Goal: Transaction & Acquisition: Purchase product/service

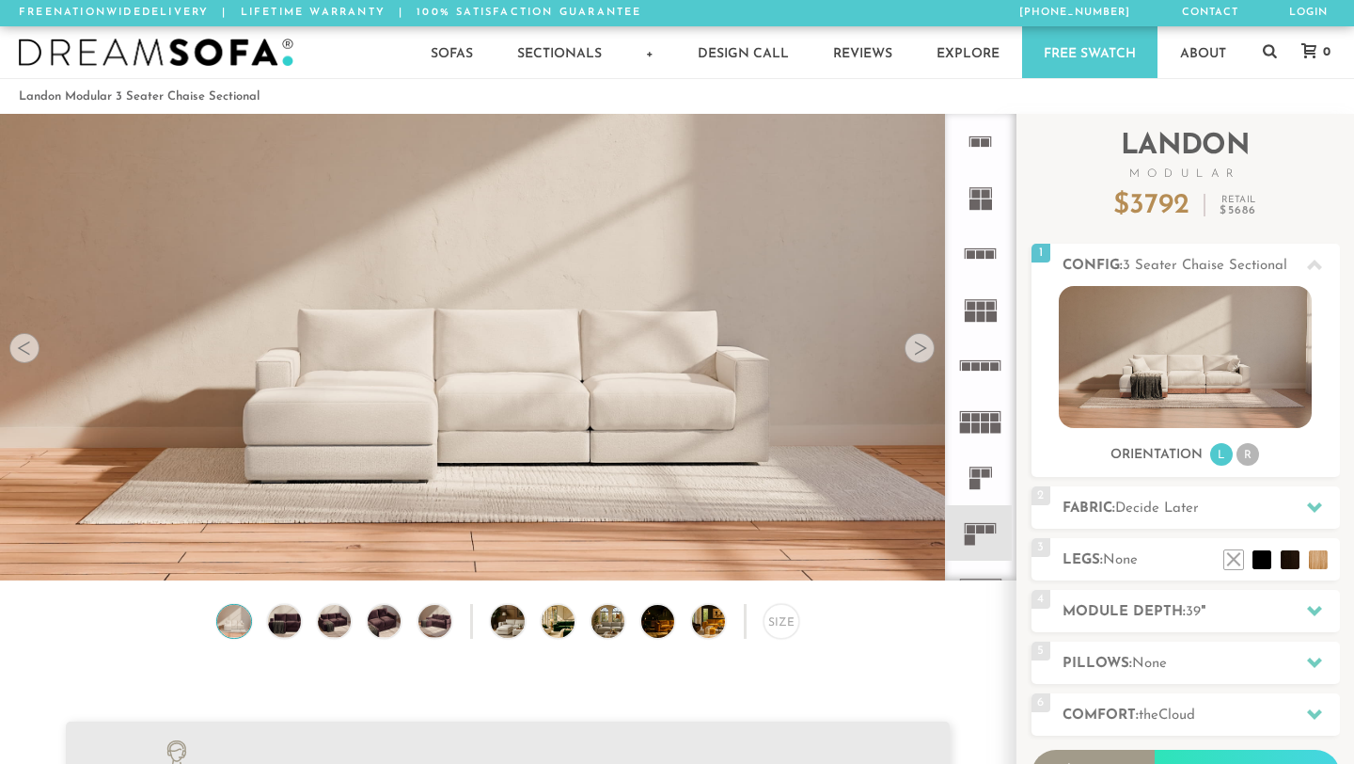
scroll to position [20674, 1354]
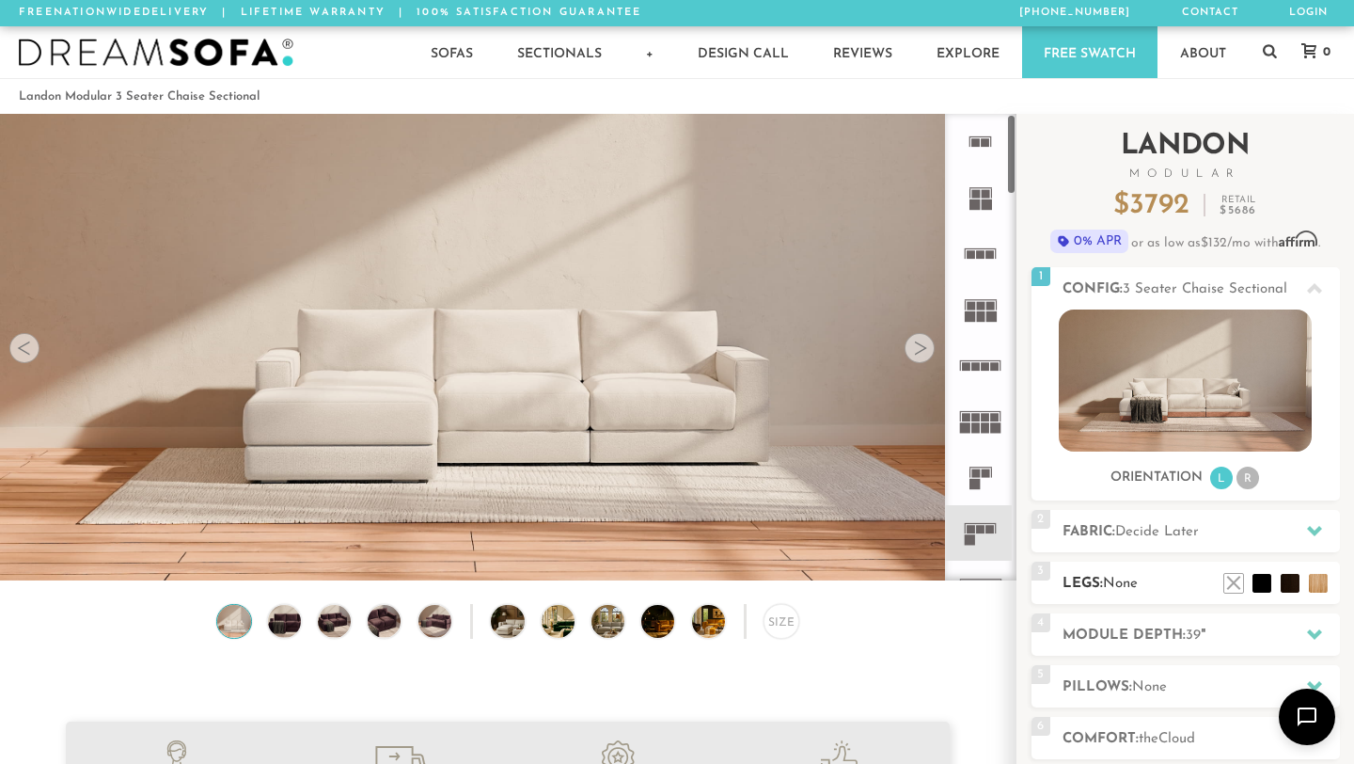
click at [1150, 585] on h2 "Legs: None" at bounding box center [1201, 584] width 277 height 22
click at [1295, 583] on li at bounding box center [1262, 554] width 75 height 75
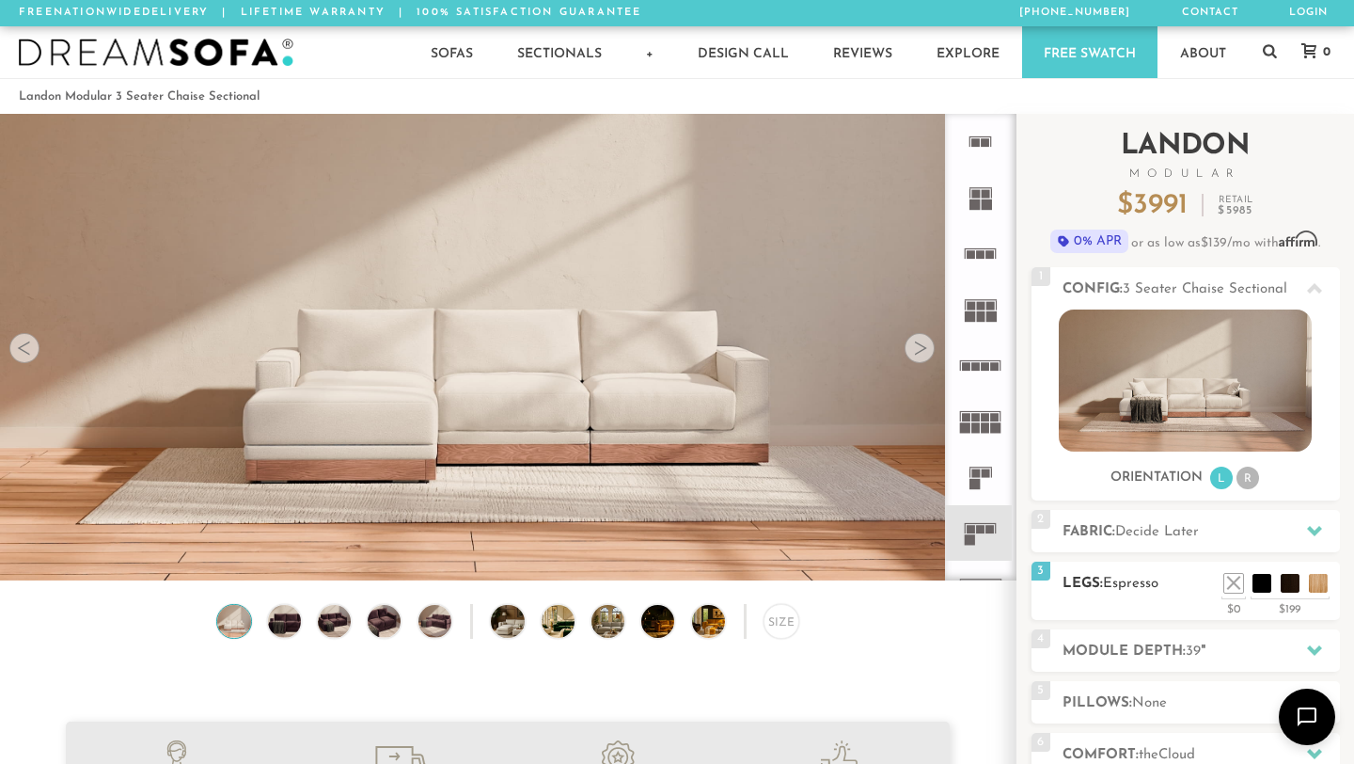
click at [1094, 578] on h2 "Legs: Espresso" at bounding box center [1201, 584] width 277 height 22
click at [1313, 584] on li at bounding box center [1290, 554] width 75 height 75
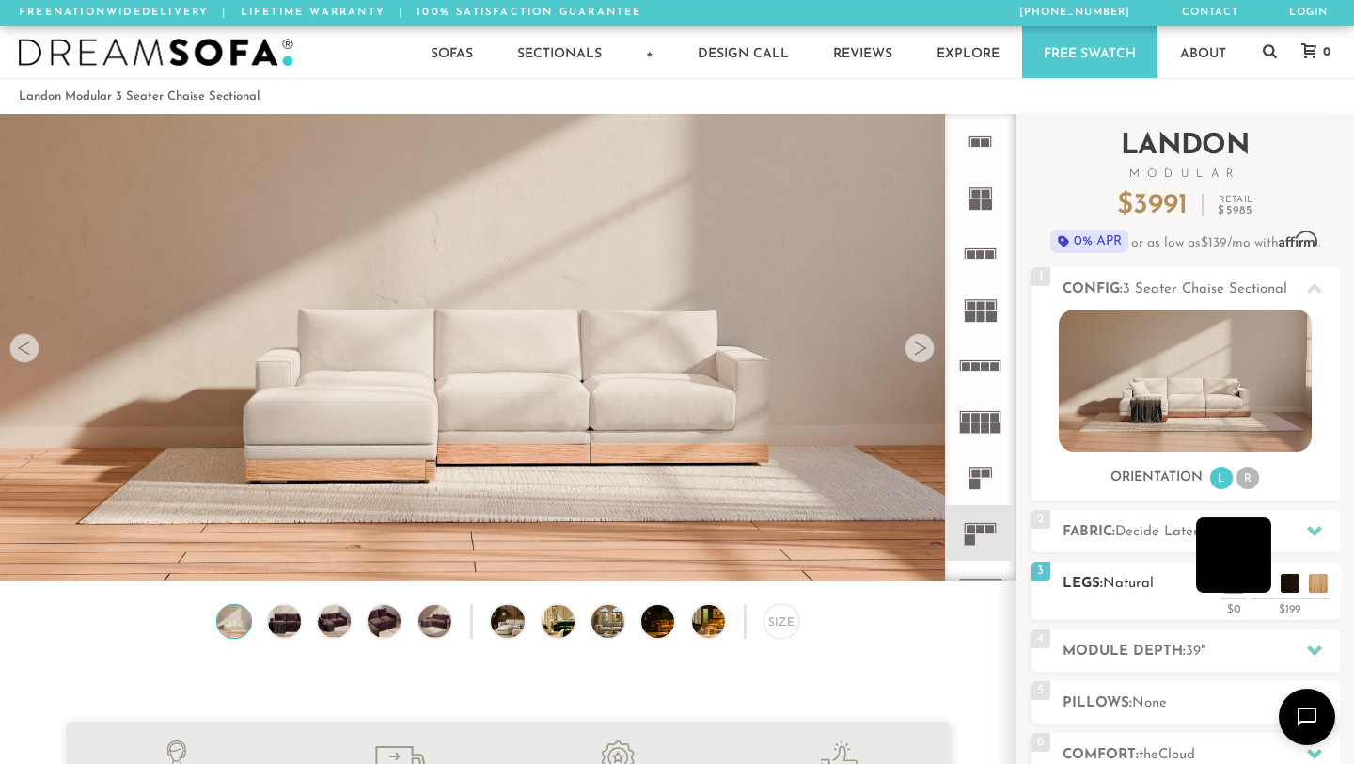
click at [1261, 577] on li at bounding box center [1233, 554] width 75 height 75
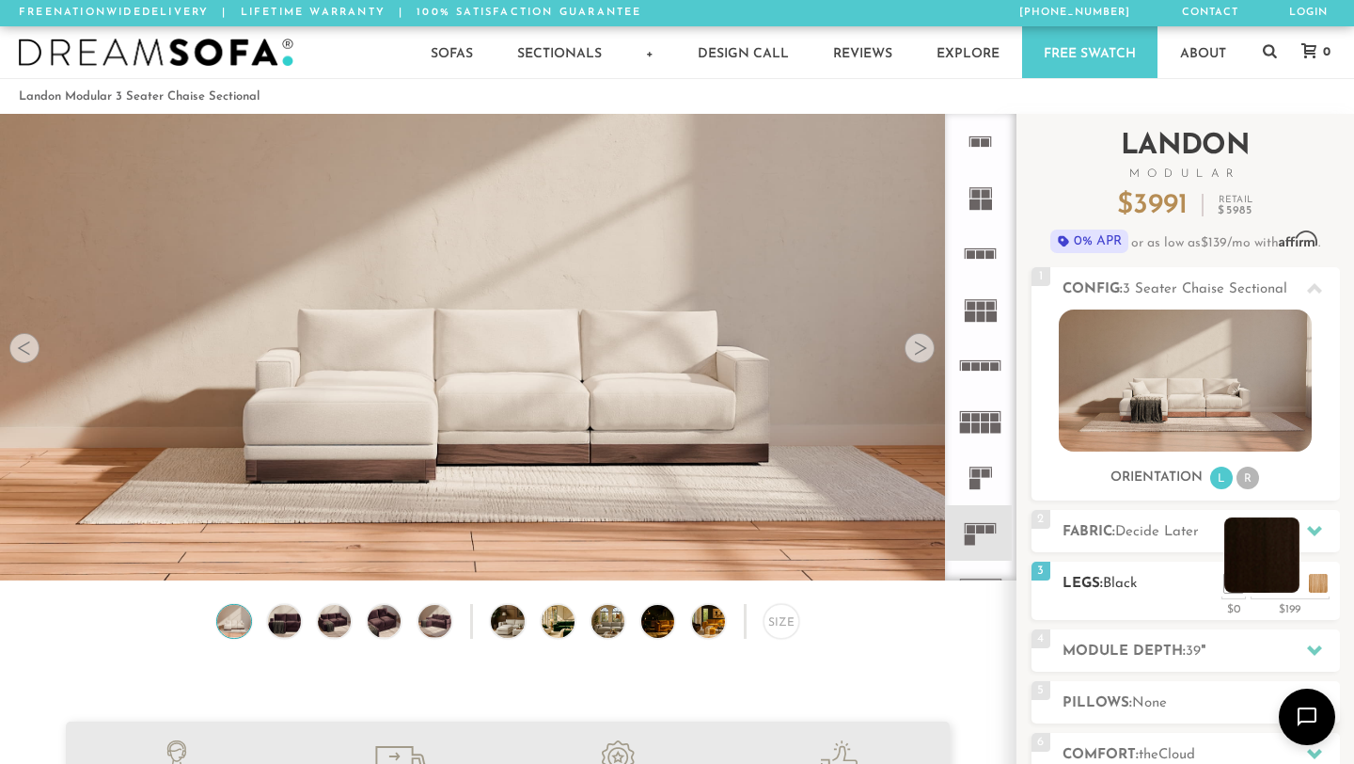
click at [1288, 590] on li at bounding box center [1262, 554] width 75 height 75
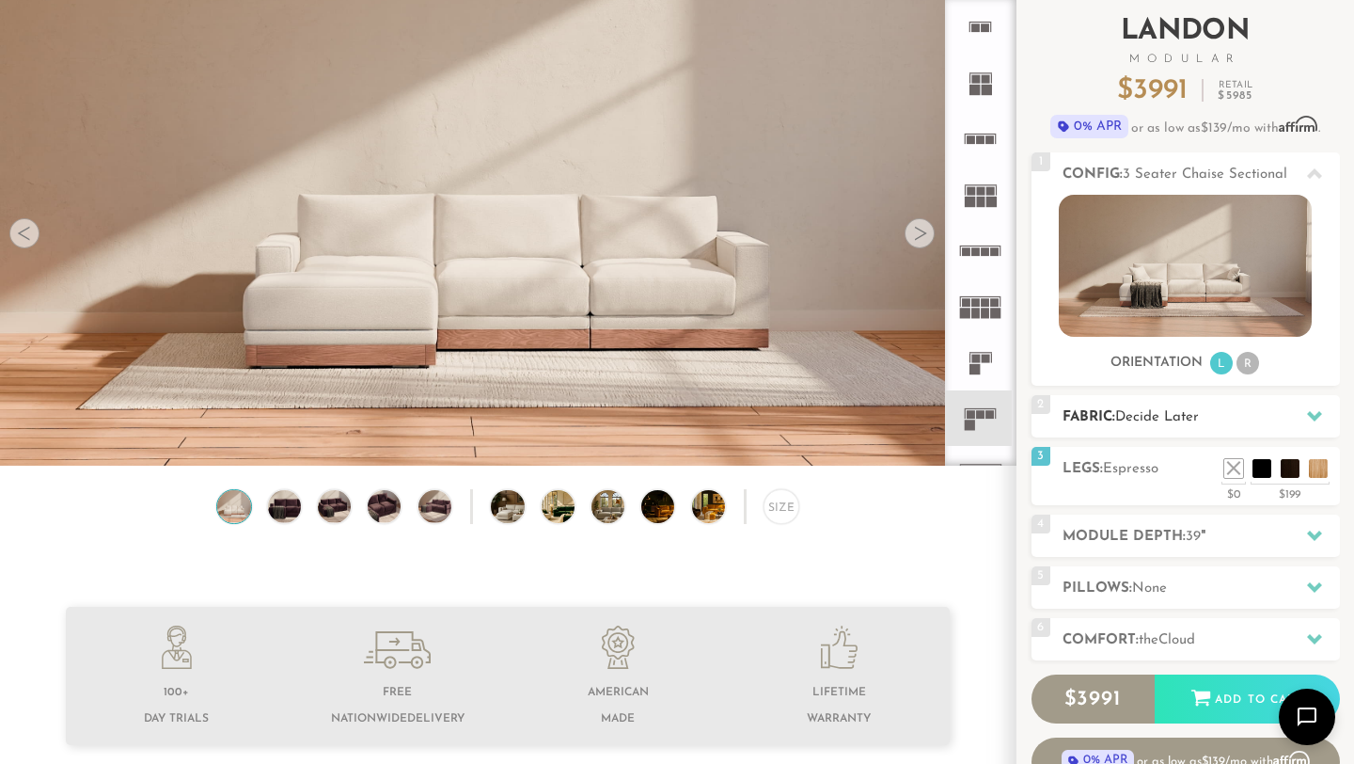
scroll to position [125, 0]
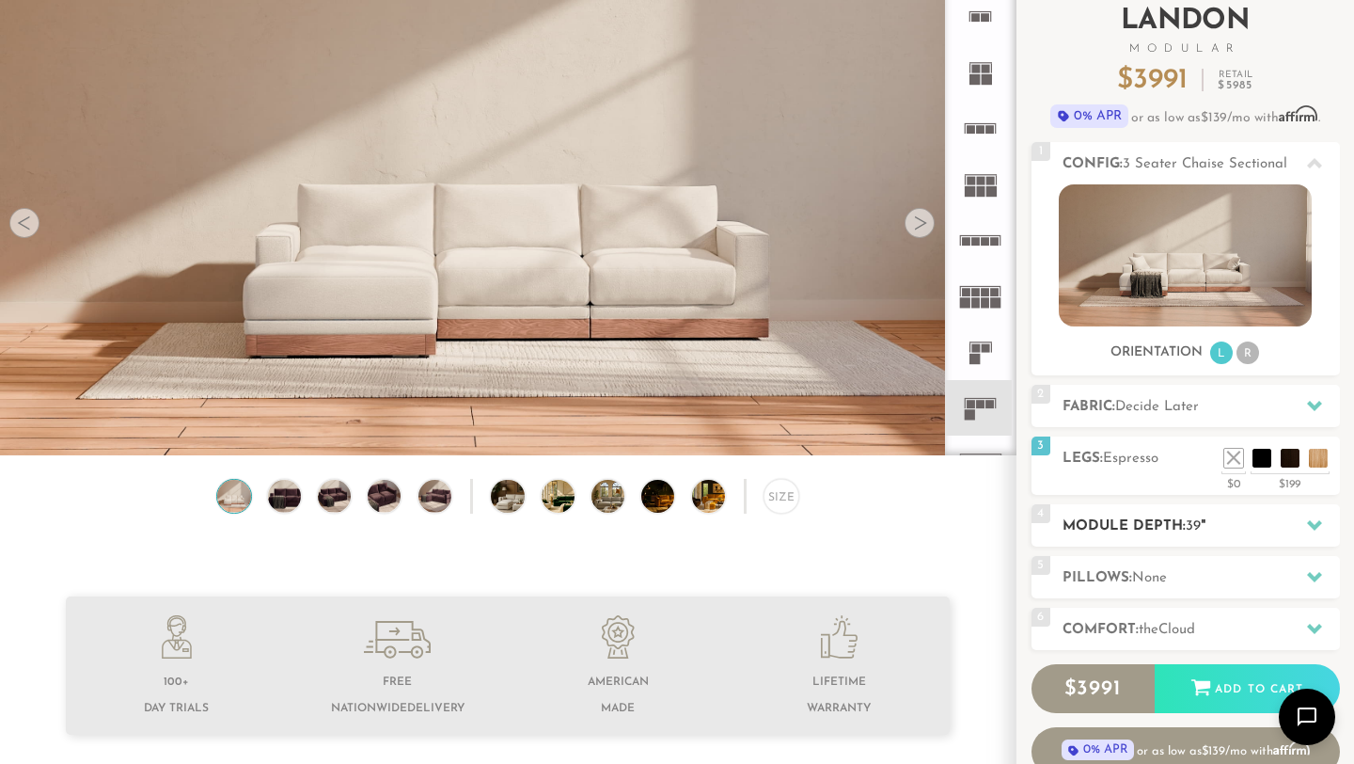
click at [1147, 534] on h2 "Module Depth: 39 "" at bounding box center [1201, 526] width 277 height 22
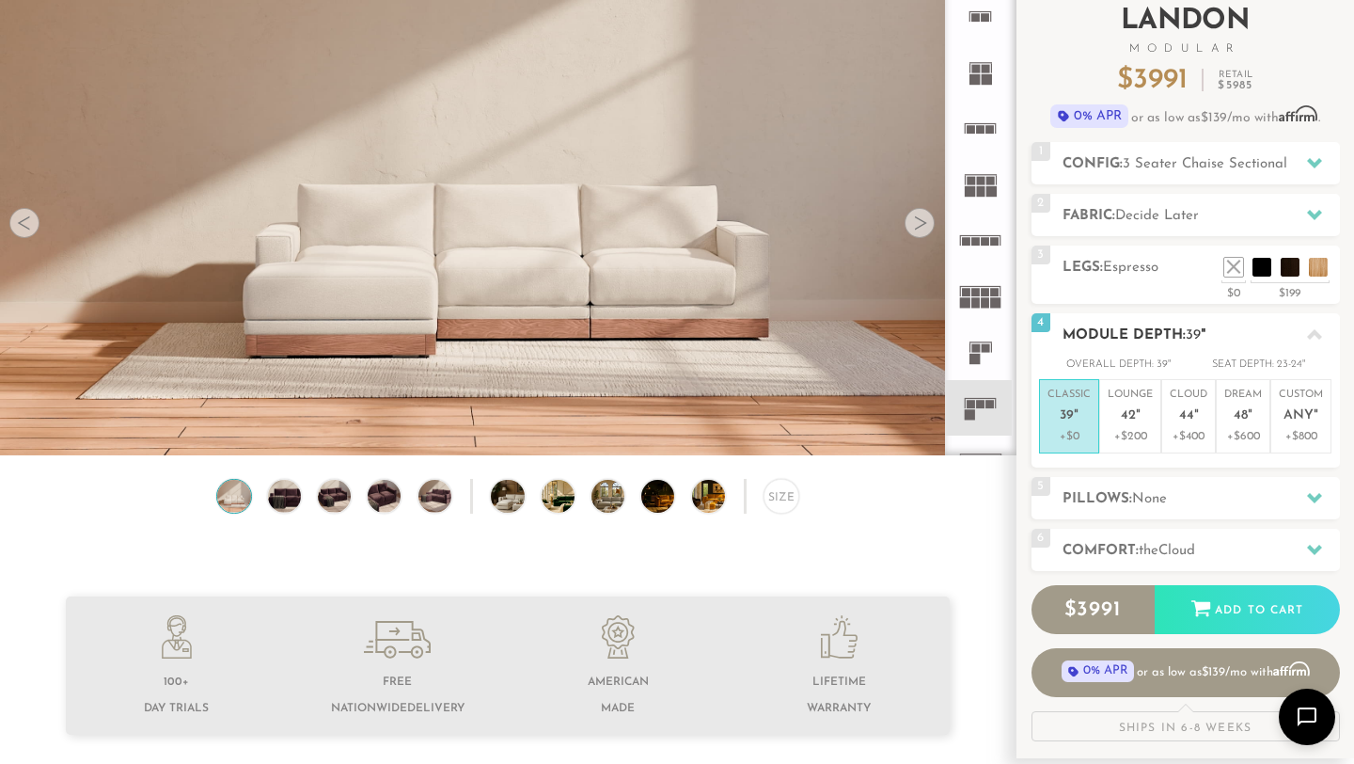
click at [1124, 332] on h2 "Module Depth: 39 "" at bounding box center [1201, 335] width 277 height 22
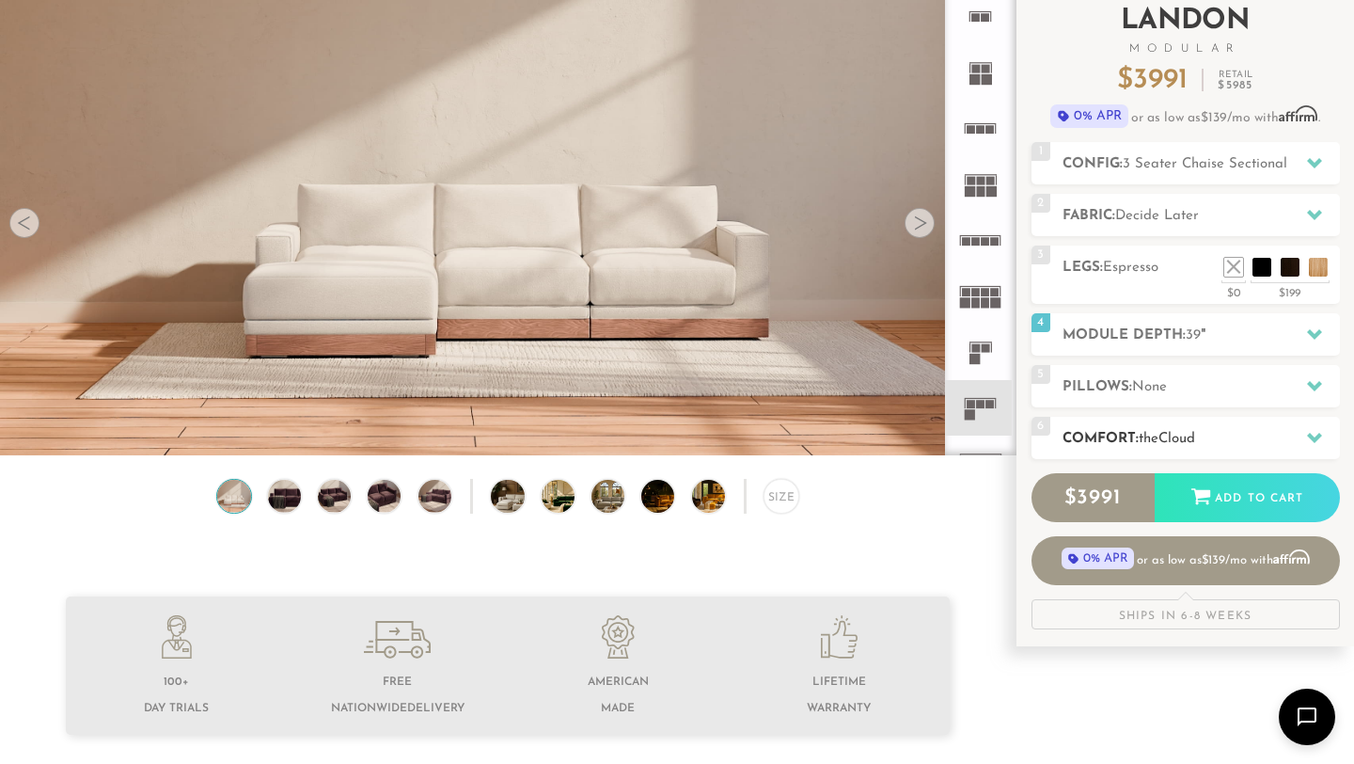
click at [1116, 434] on h2 "Comfort: the Cloud" at bounding box center [1201, 439] width 277 height 22
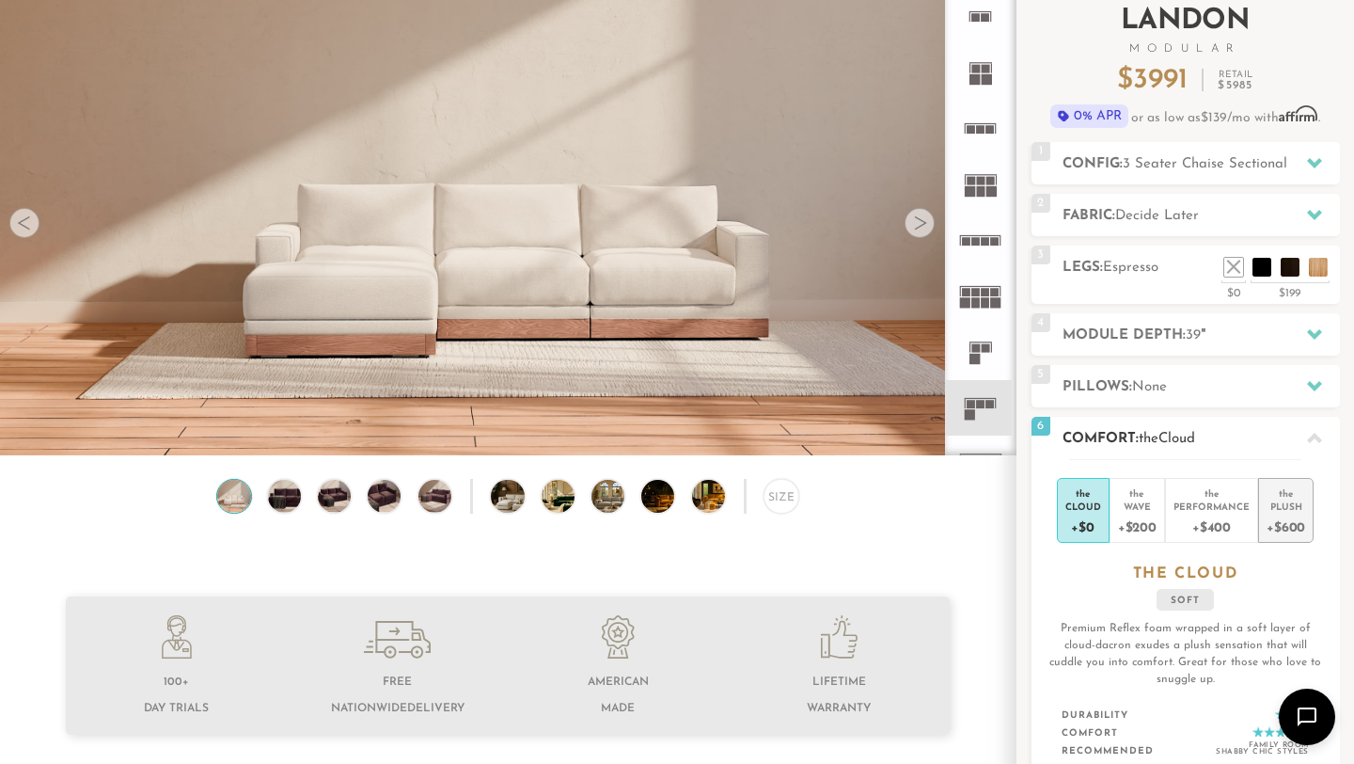
click at [1298, 530] on div "+$600" at bounding box center [1286, 526] width 39 height 27
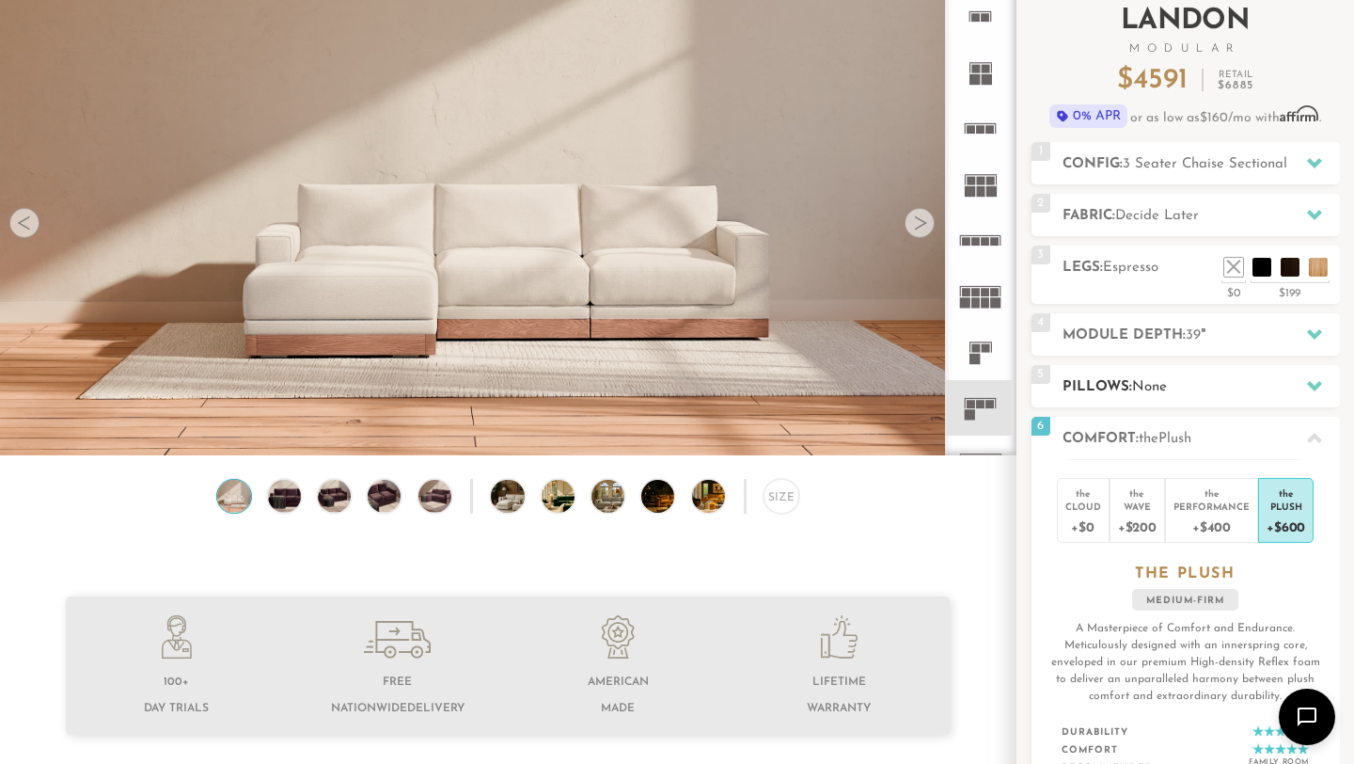
click at [1150, 390] on span "None" at bounding box center [1149, 387] width 35 height 14
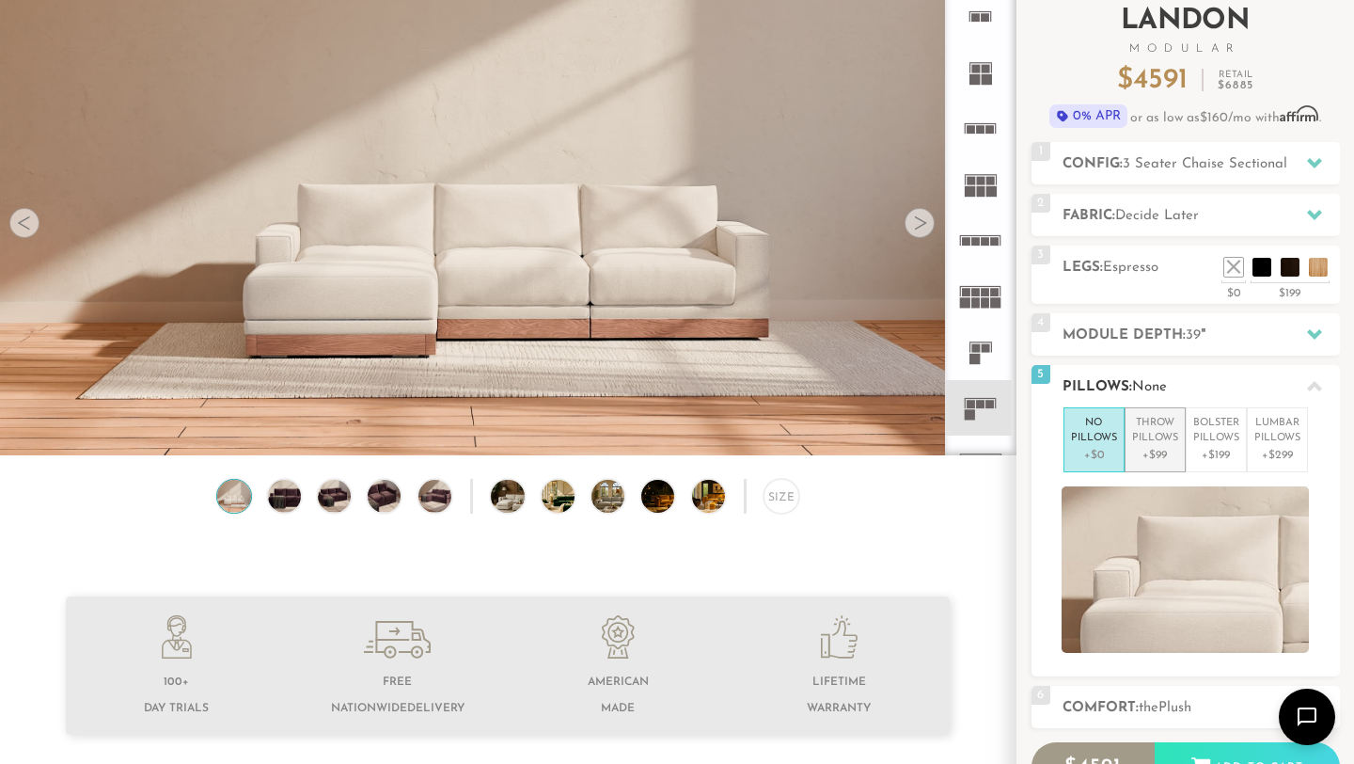
click at [1152, 433] on p "Throw Pillows" at bounding box center [1155, 431] width 46 height 31
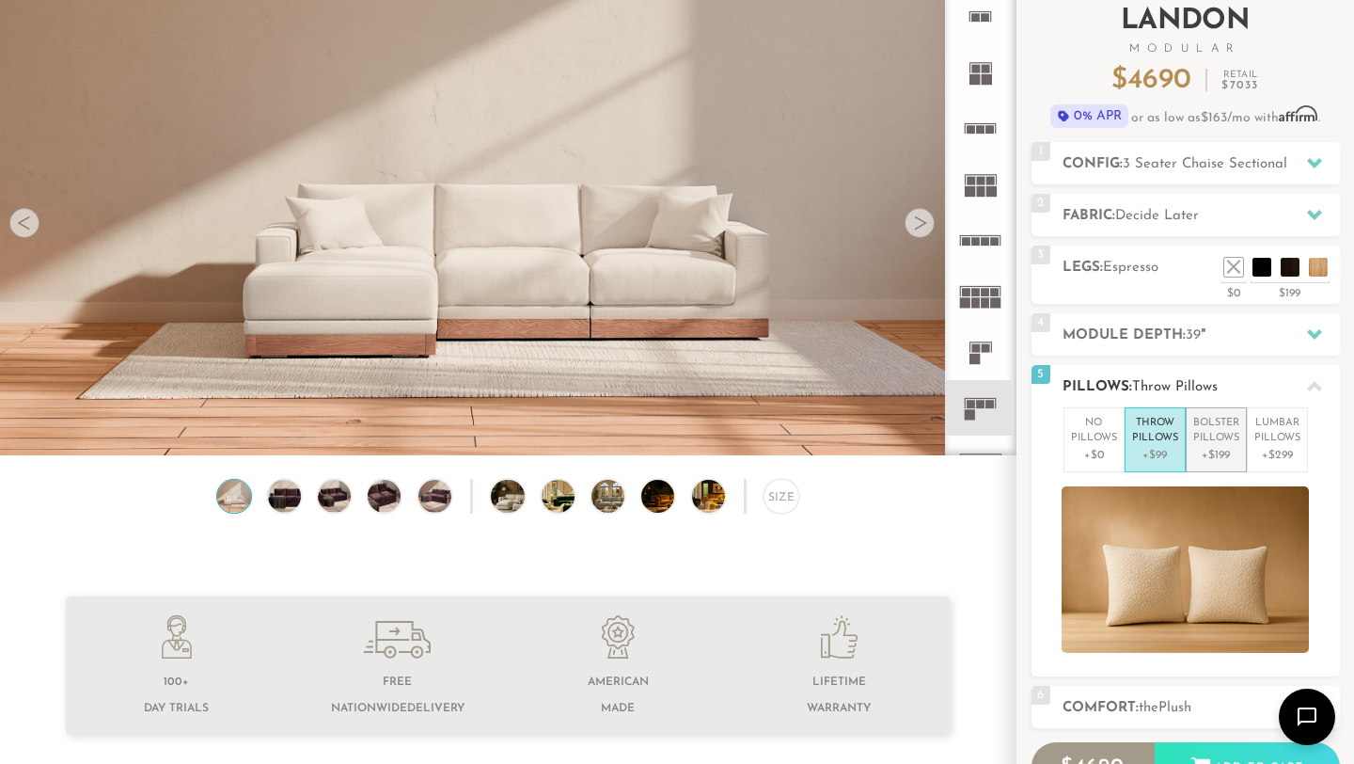
click at [1209, 430] on p "Bolster Pillows" at bounding box center [1217, 431] width 46 height 31
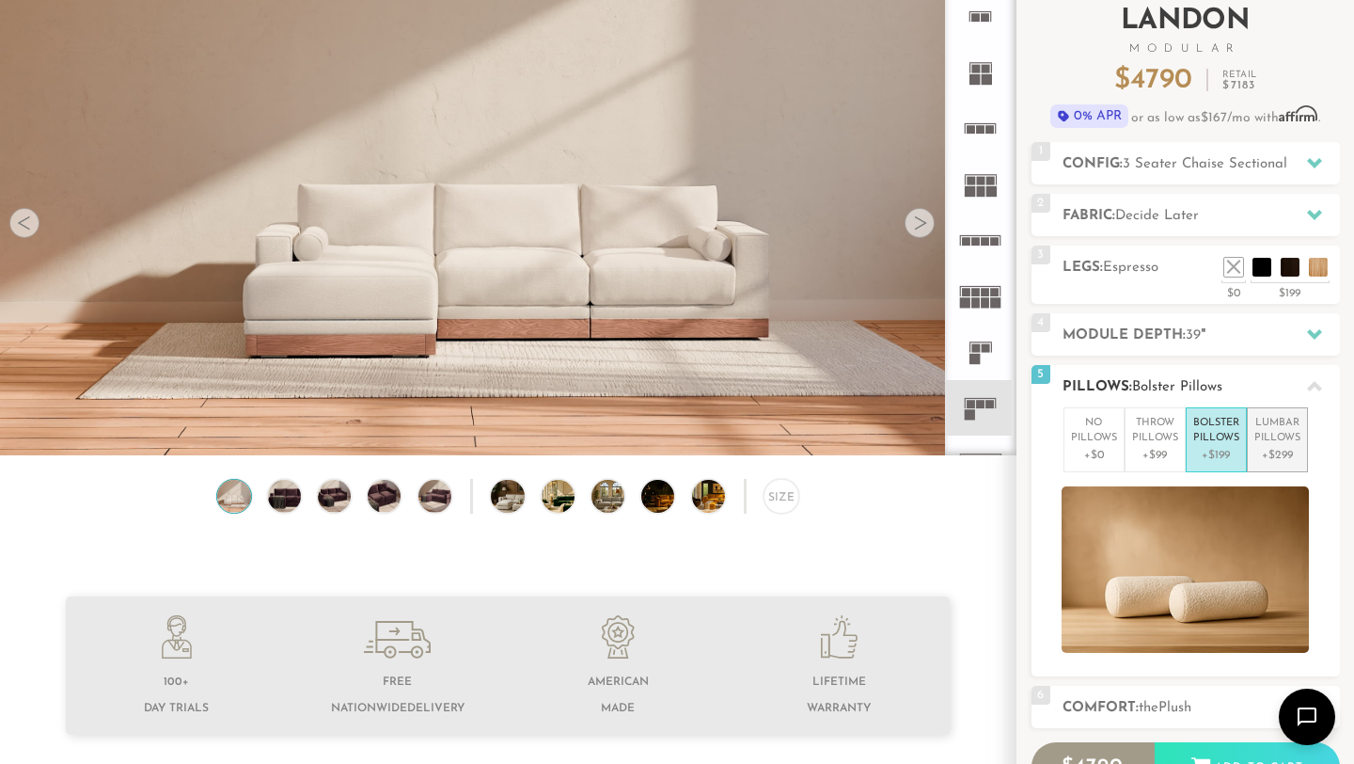
click at [1283, 422] on p "Lumbar Pillows" at bounding box center [1278, 431] width 46 height 31
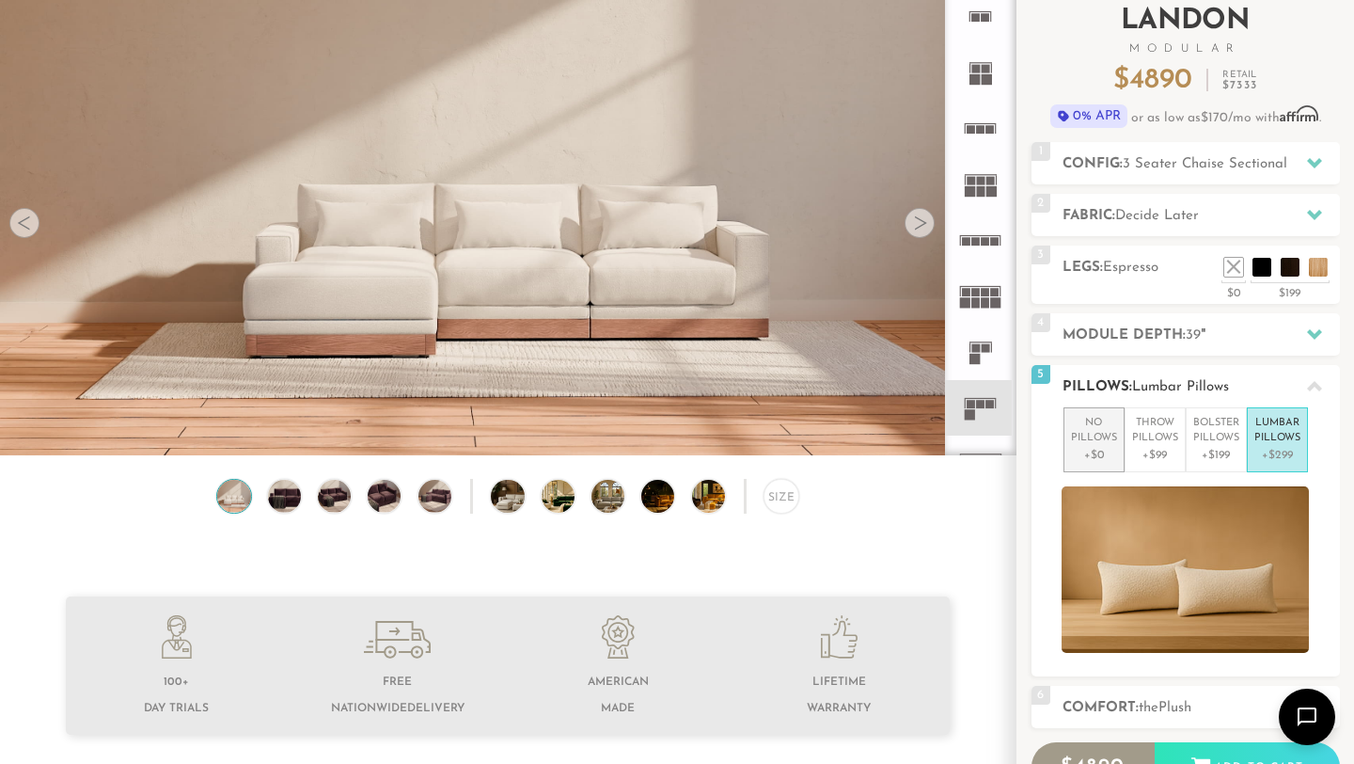
click at [1092, 440] on p "No Pillows" at bounding box center [1094, 431] width 46 height 31
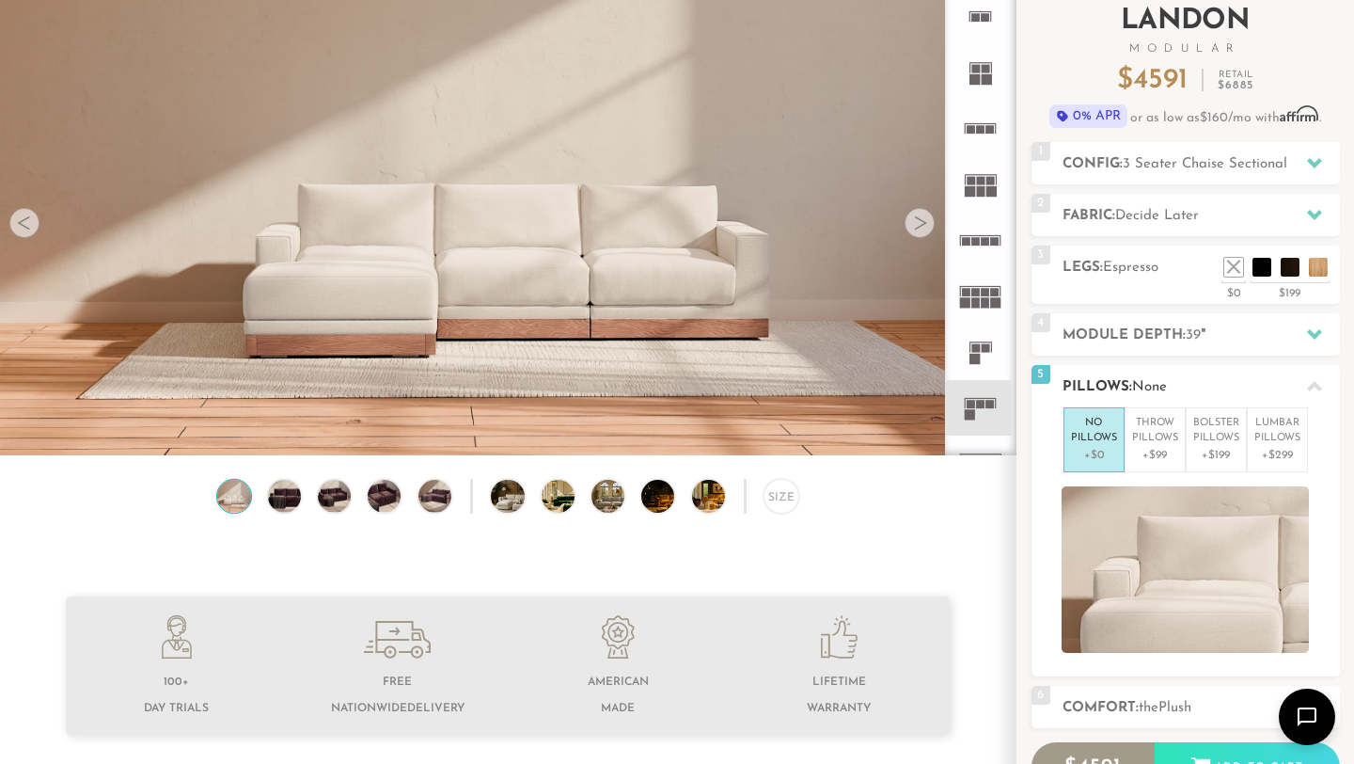
click at [1096, 380] on h2 "Pillows: None" at bounding box center [1201, 387] width 277 height 22
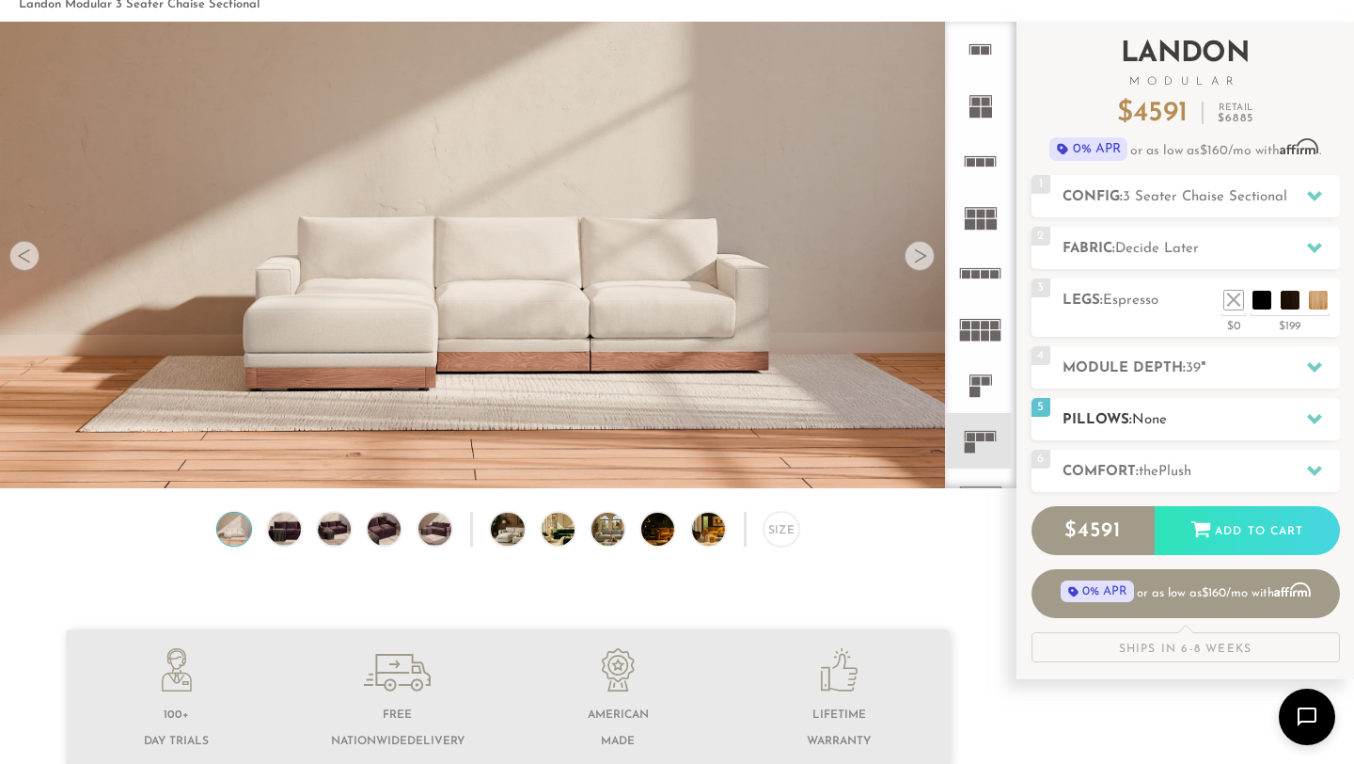
scroll to position [87, 0]
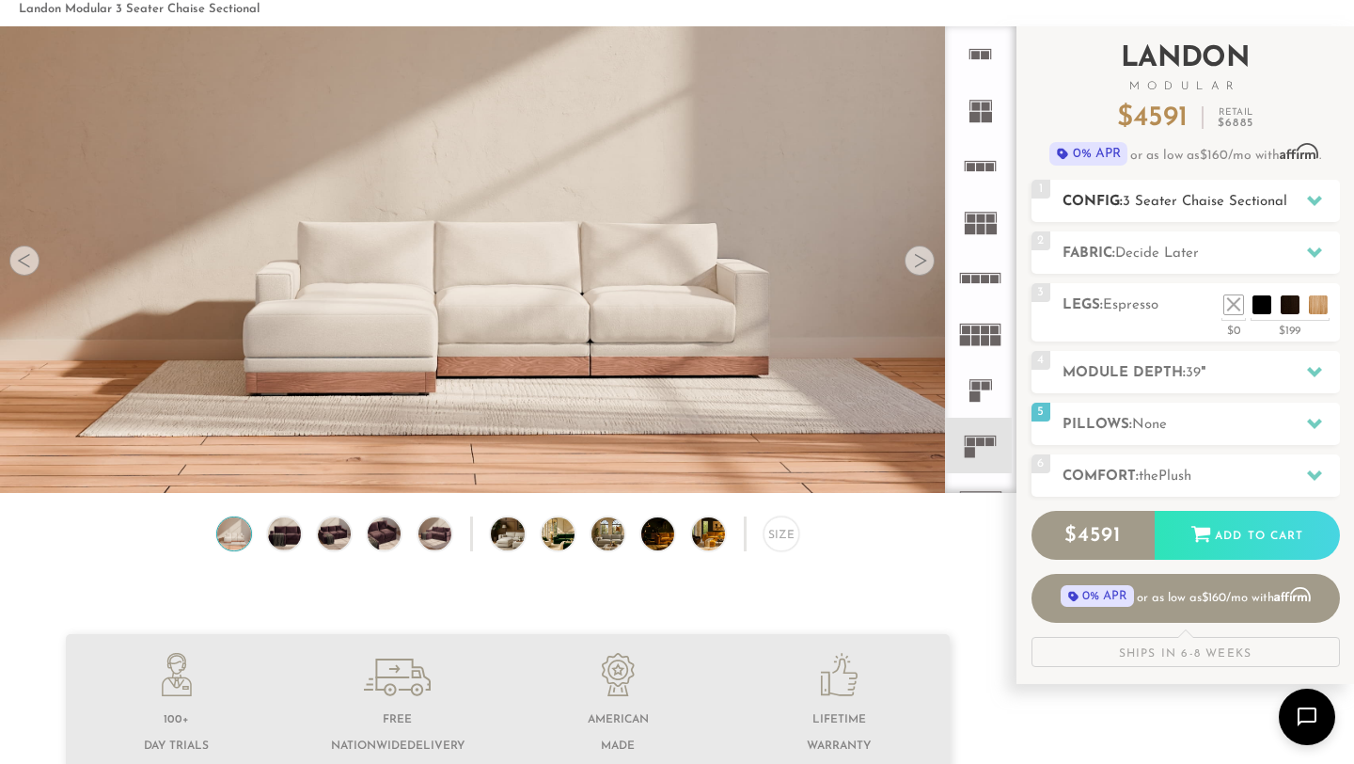
click at [1142, 205] on span "3 Seater Chaise Sectional" at bounding box center [1205, 202] width 165 height 14
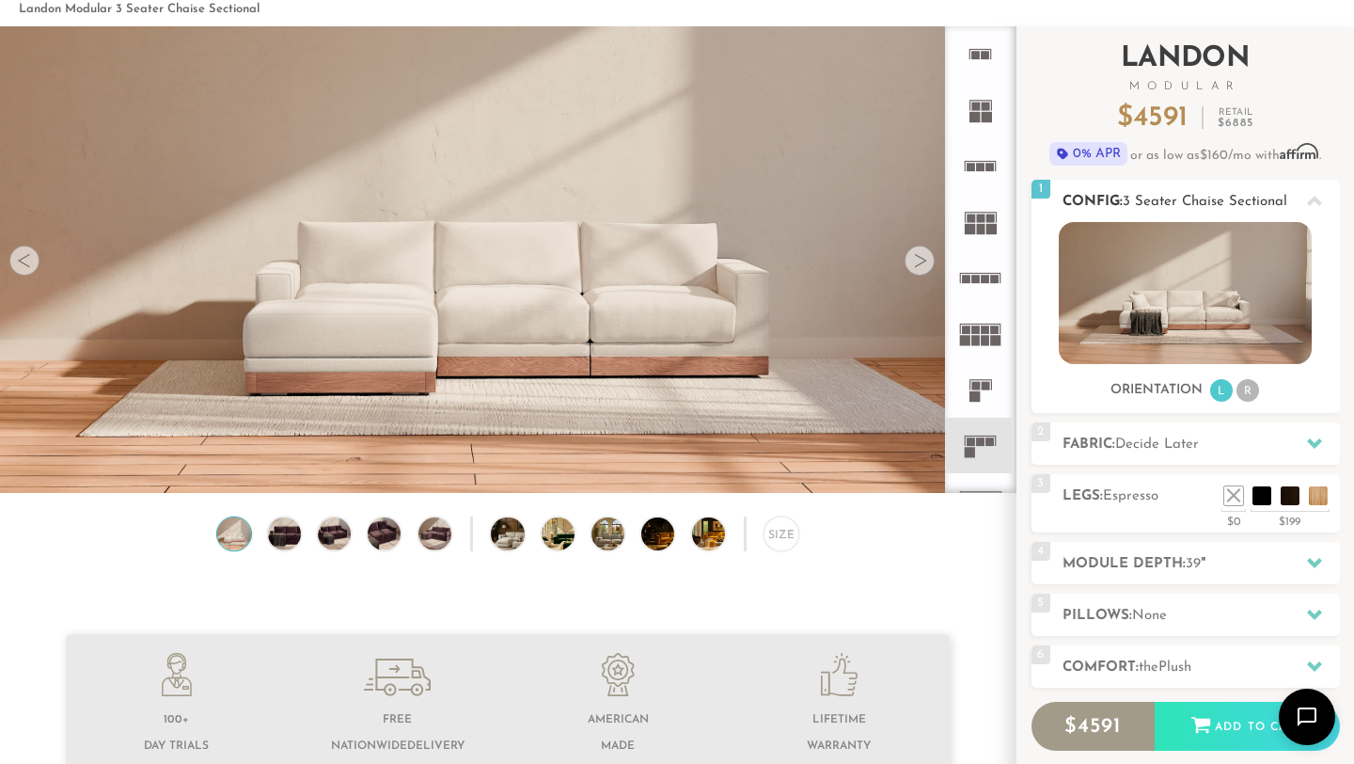
click at [1142, 205] on span "3 Seater Chaise Sectional" at bounding box center [1205, 202] width 165 height 14
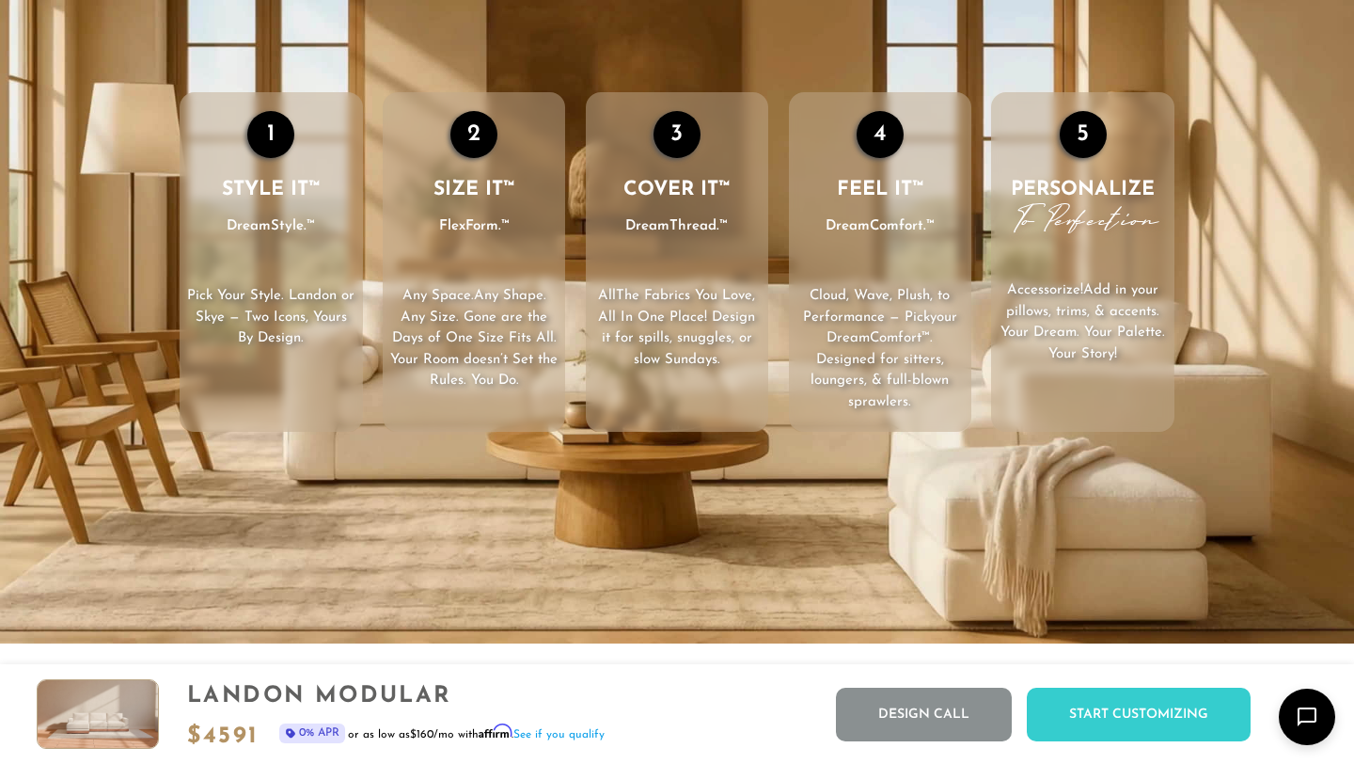
scroll to position [2734, 0]
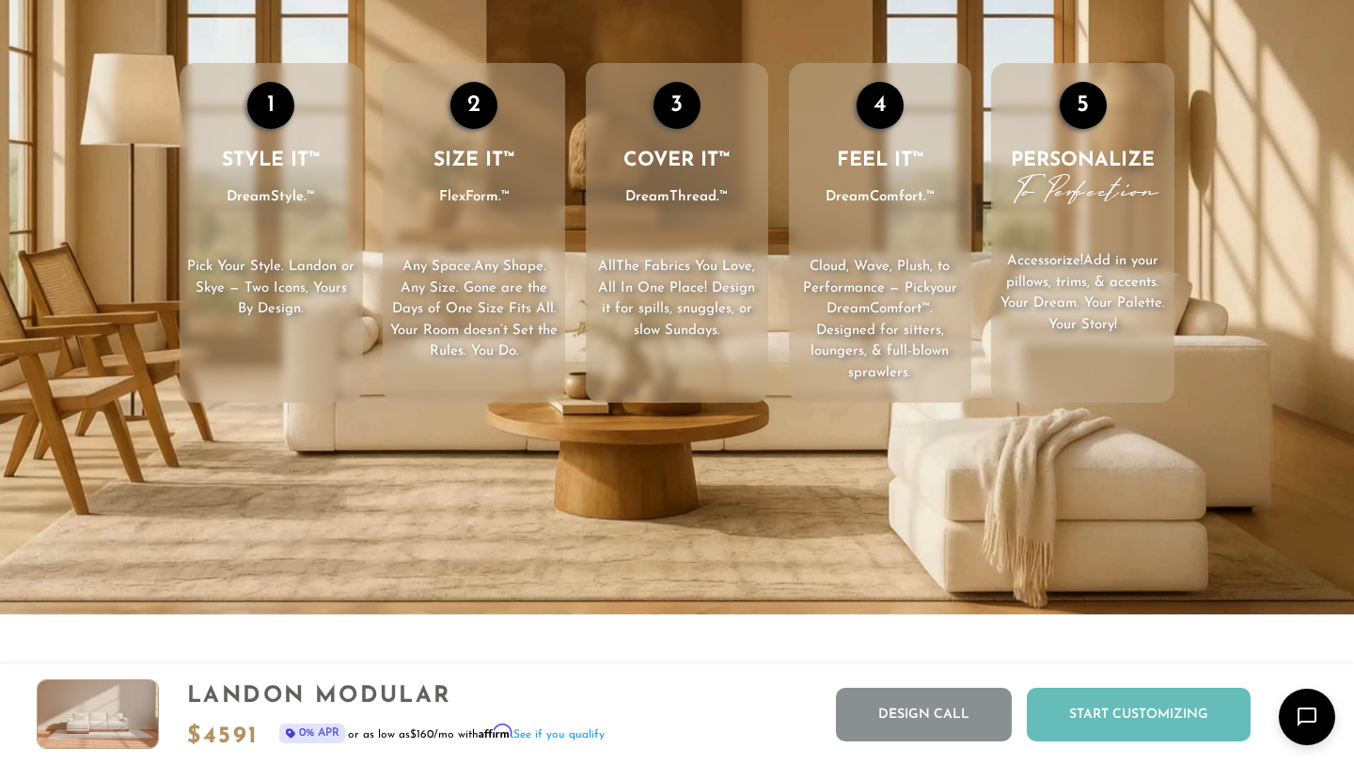
click at [1056, 724] on div "Start Customizing" at bounding box center [1139, 715] width 224 height 54
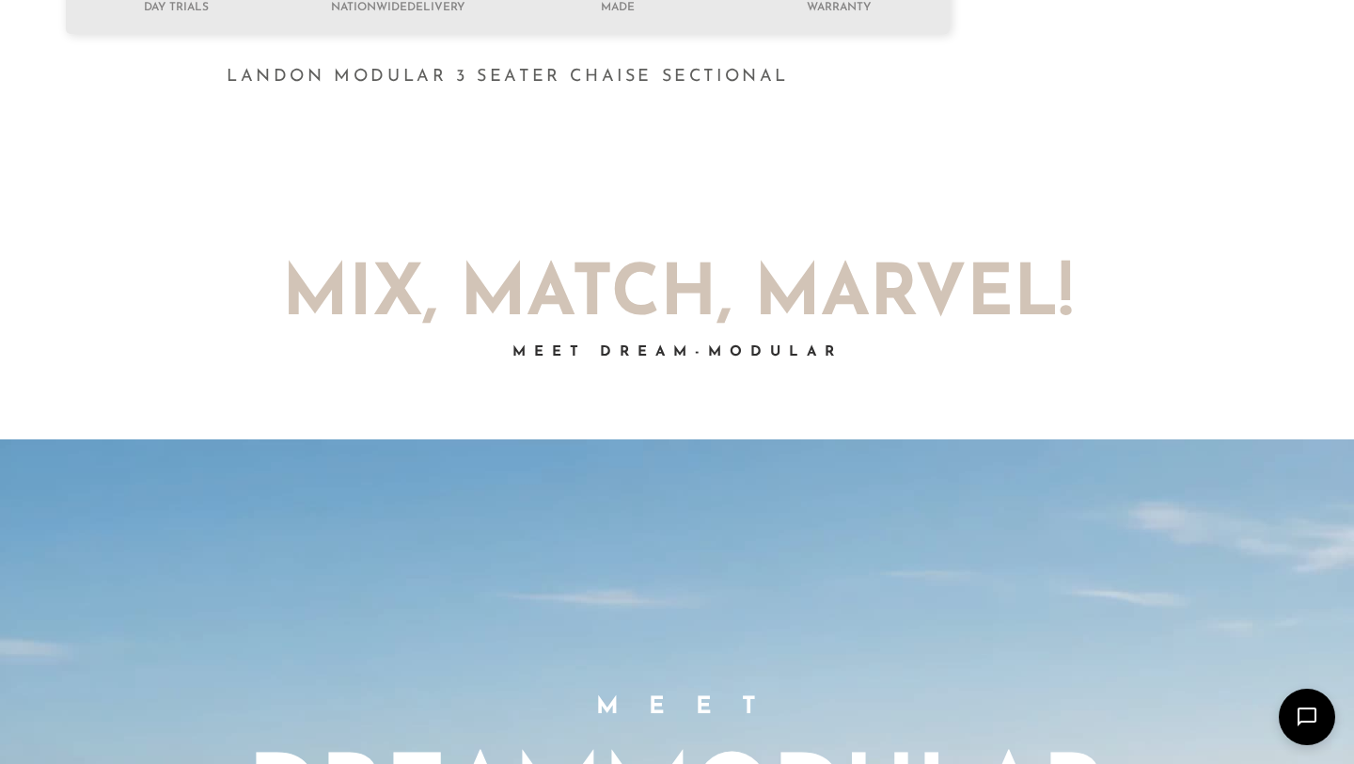
scroll to position [0, 0]
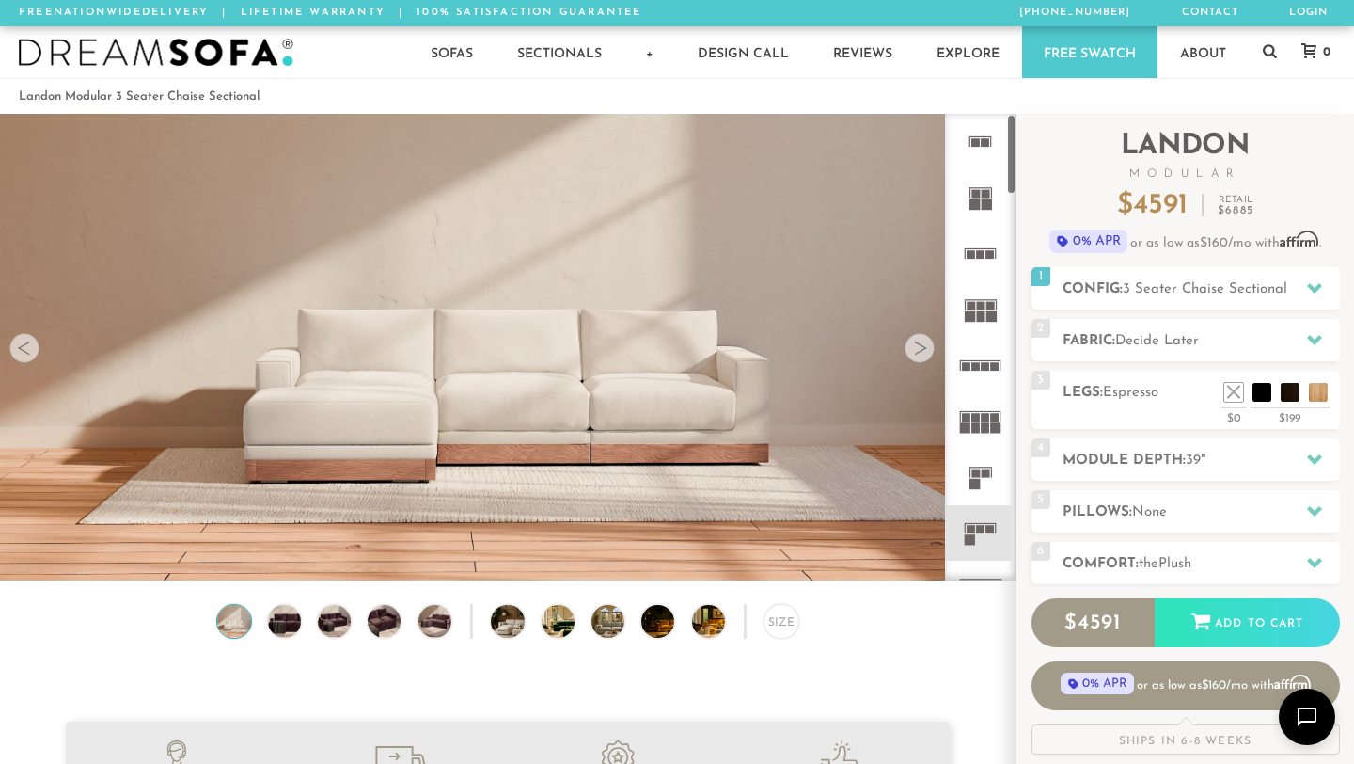
click at [926, 352] on div at bounding box center [920, 348] width 30 height 30
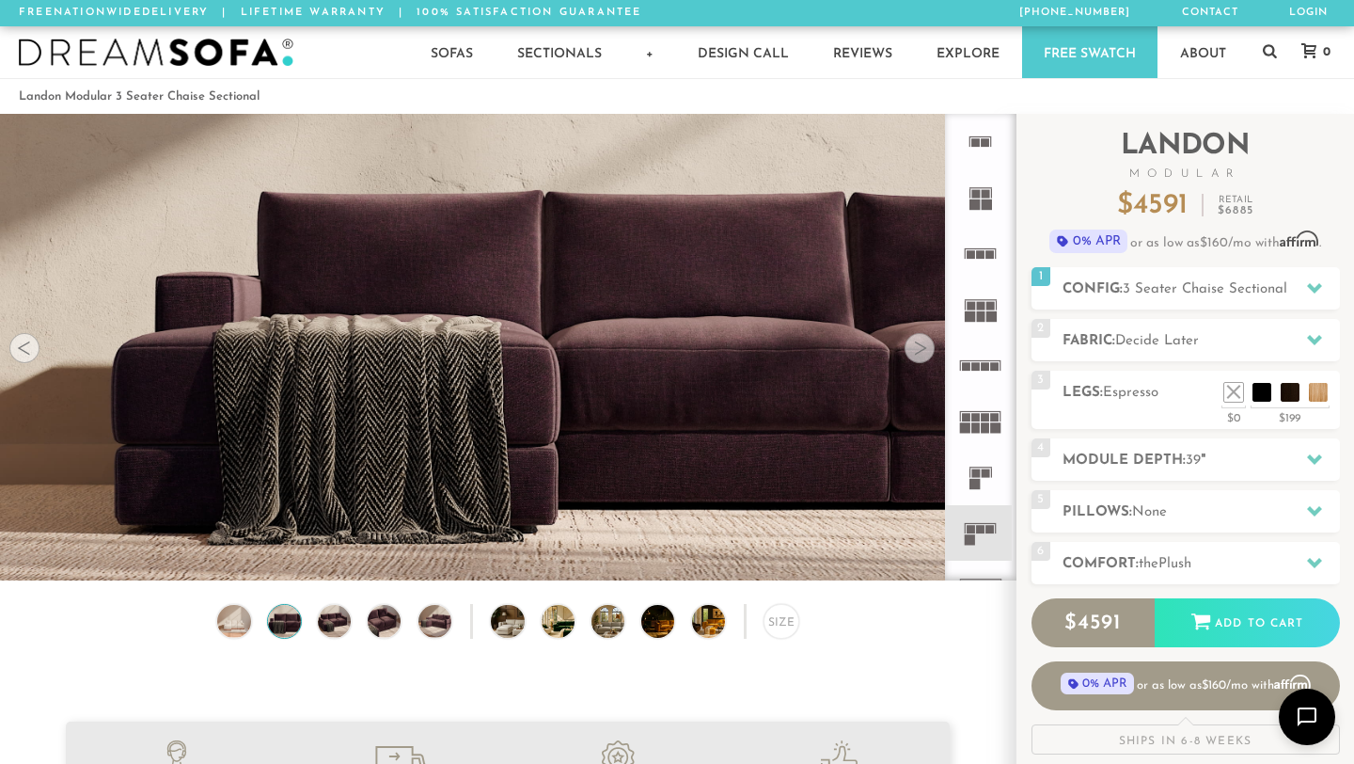
click at [926, 352] on div at bounding box center [920, 348] width 30 height 30
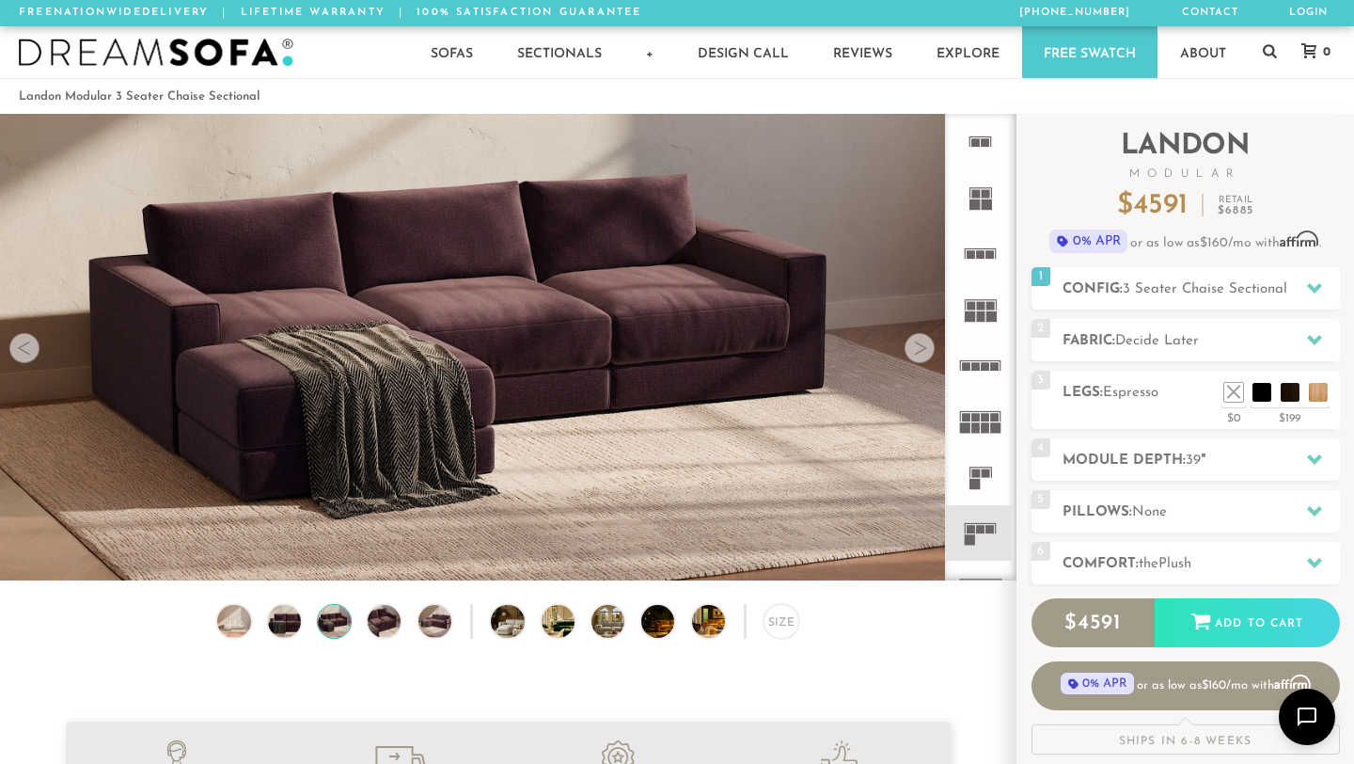
click at [926, 352] on div at bounding box center [920, 348] width 30 height 30
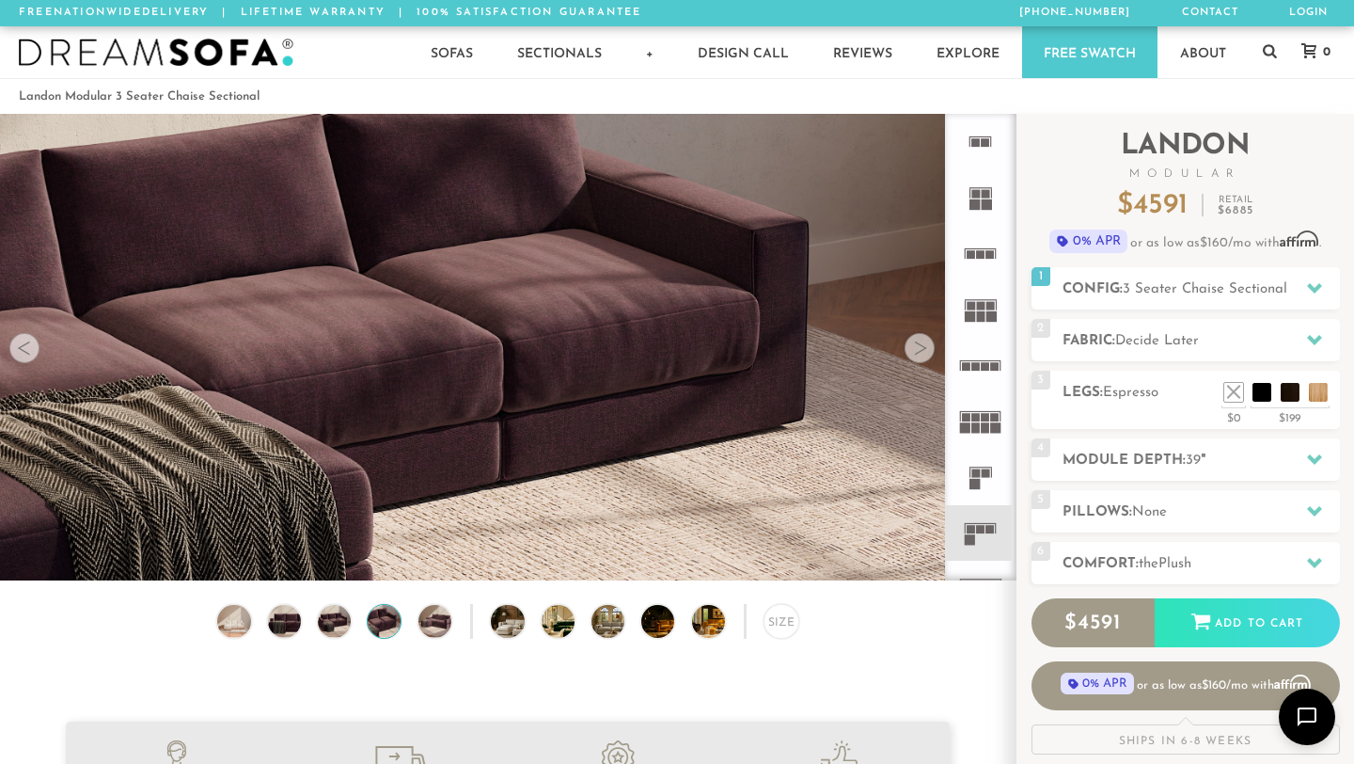
click at [926, 352] on div at bounding box center [920, 348] width 30 height 30
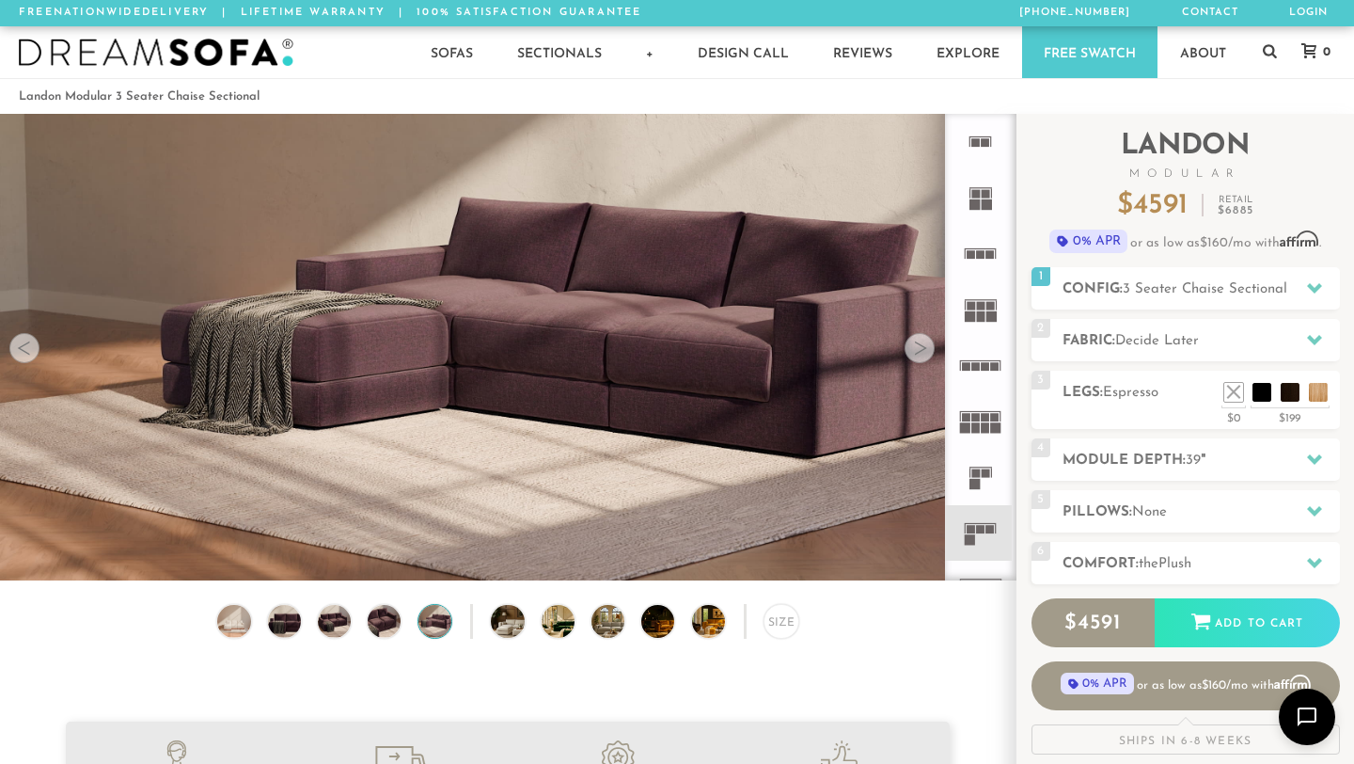
click at [926, 352] on div at bounding box center [920, 348] width 30 height 30
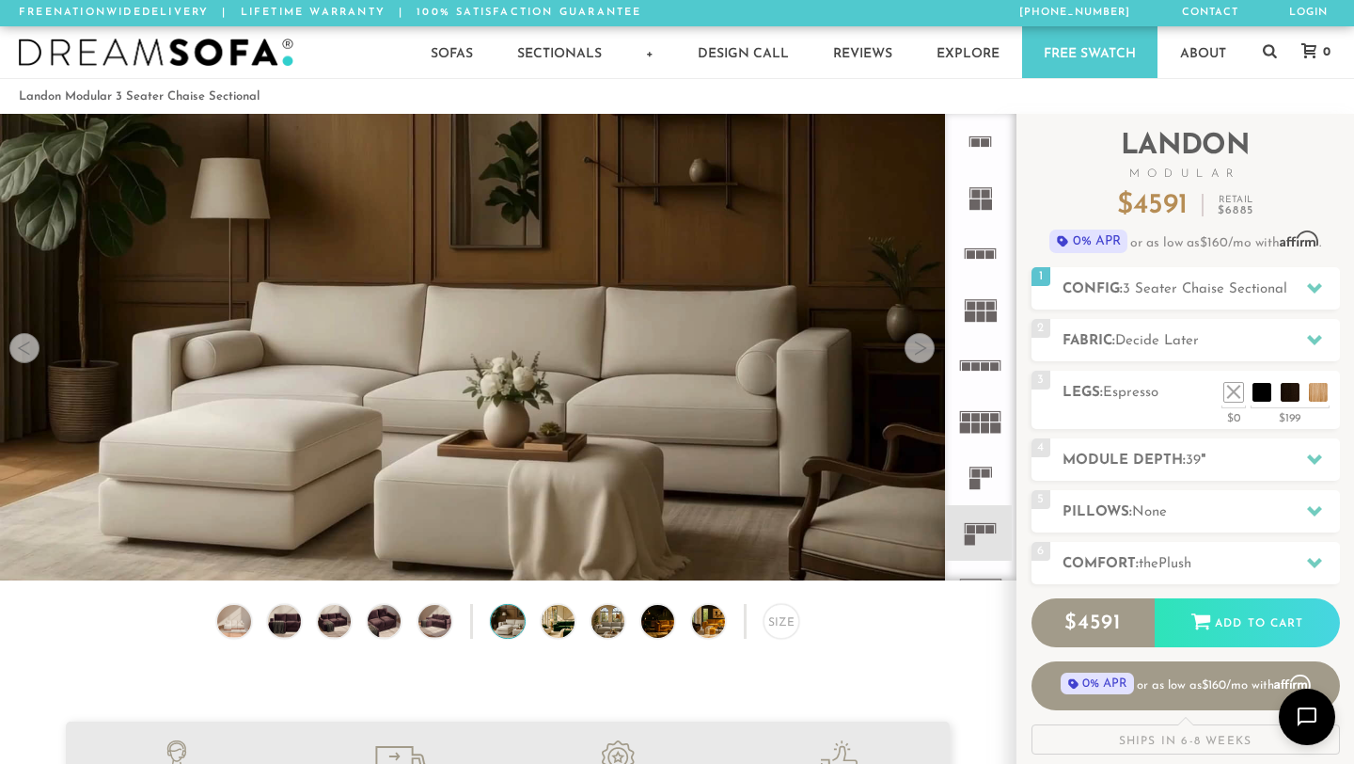
click at [926, 352] on div at bounding box center [920, 348] width 30 height 30
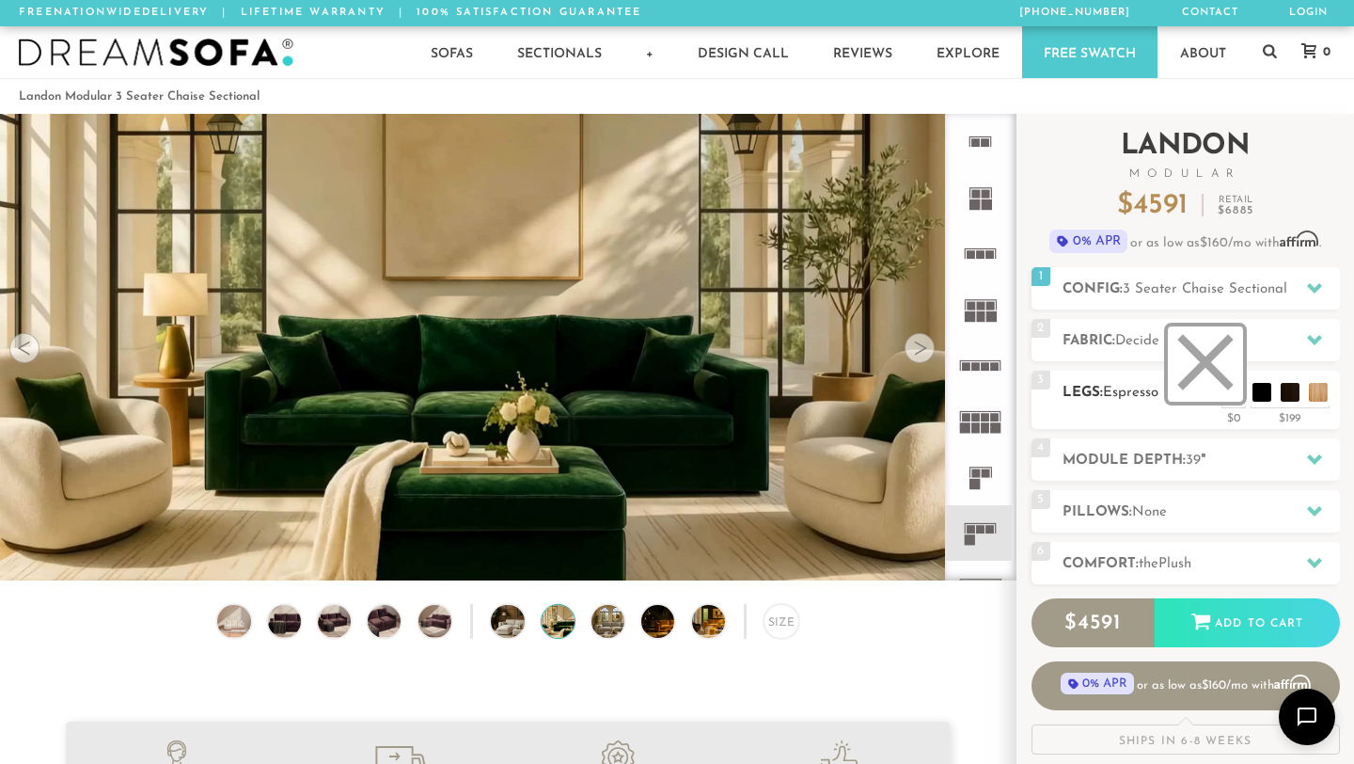
click at [1235, 393] on li at bounding box center [1205, 363] width 75 height 75
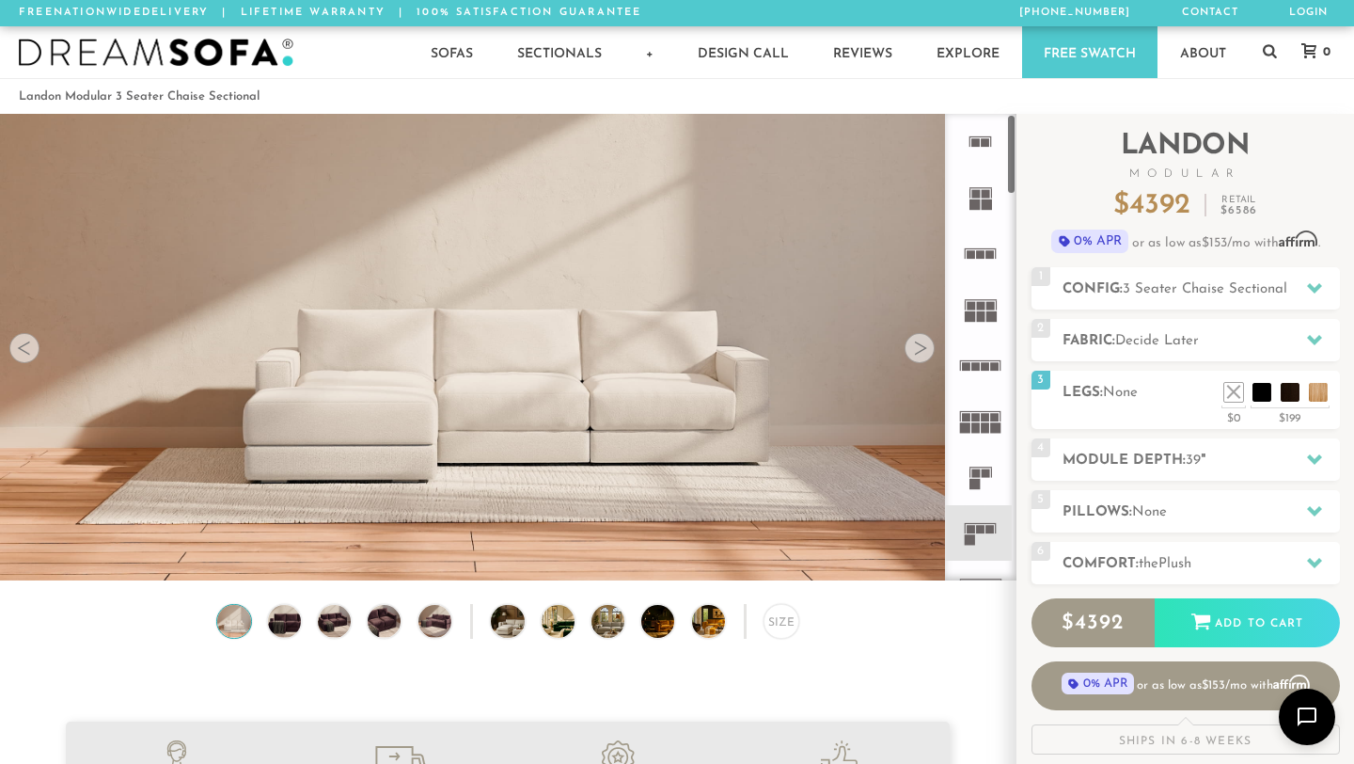
click at [919, 348] on div at bounding box center [920, 348] width 30 height 30
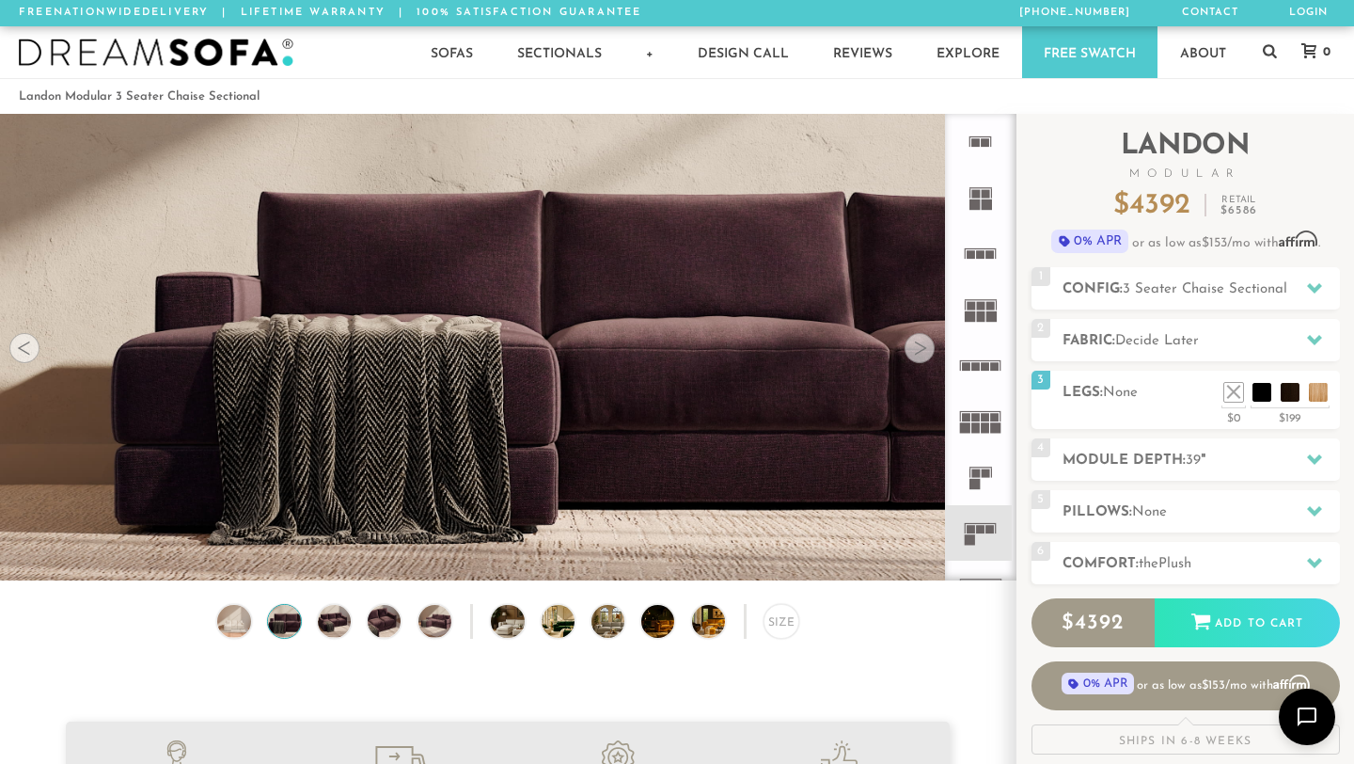
click at [919, 348] on div at bounding box center [920, 348] width 30 height 30
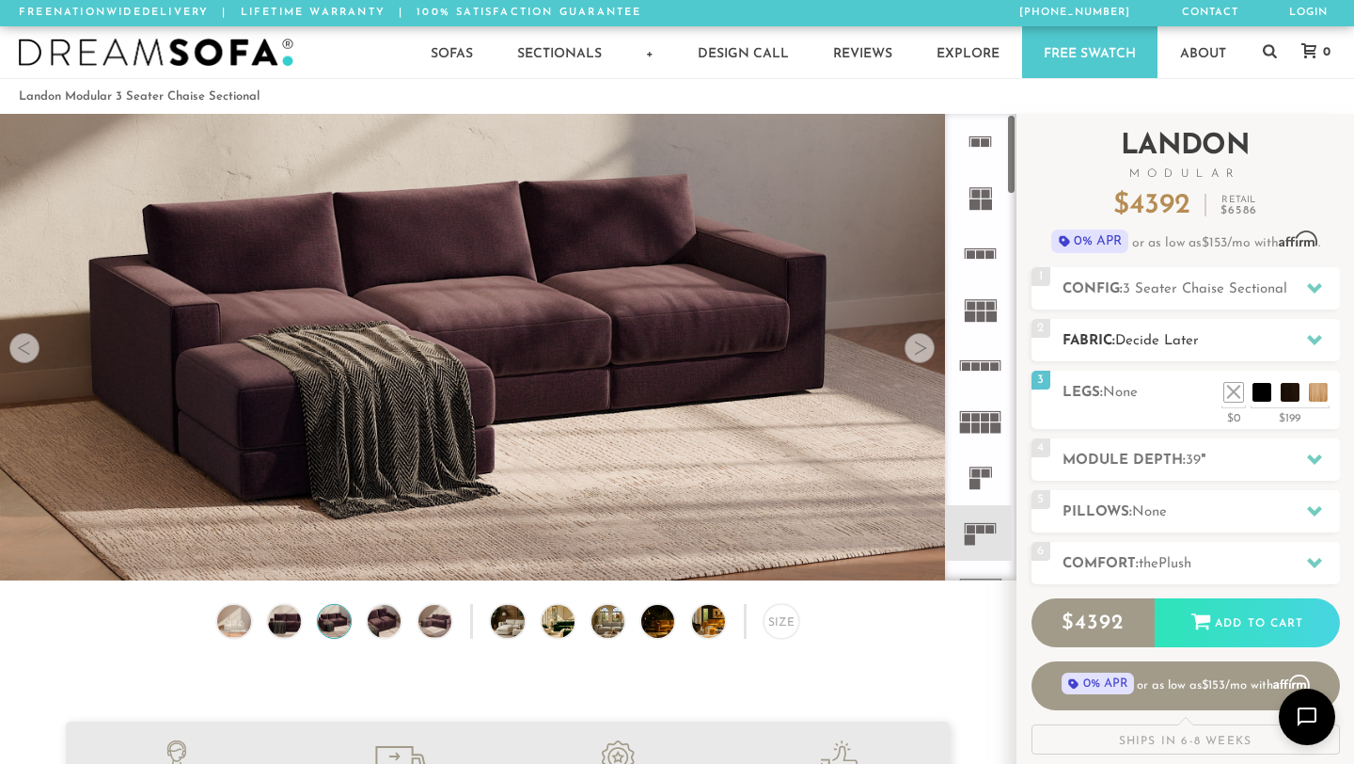
click at [1186, 331] on h2 "Fabric: Decide Later" at bounding box center [1201, 341] width 277 height 22
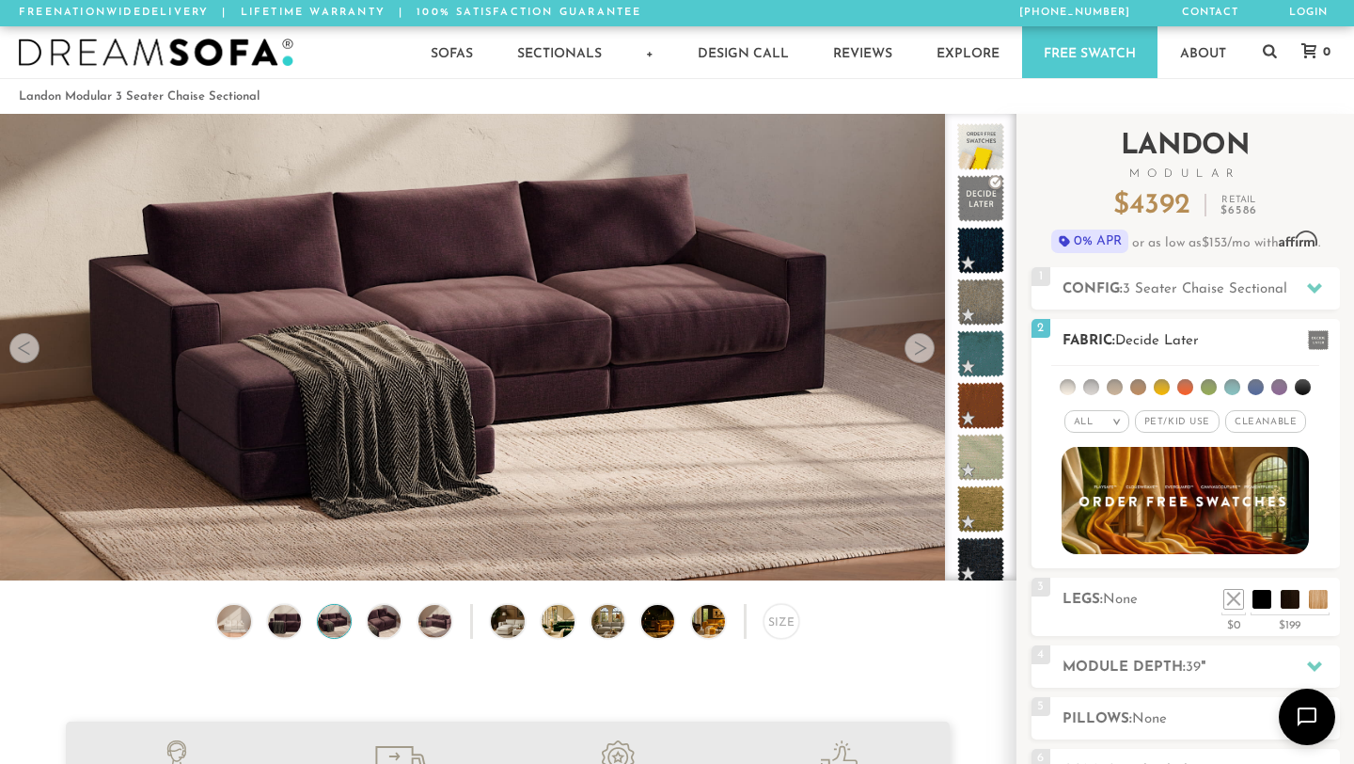
click at [1183, 419] on span "Pet/Kid Use x" at bounding box center [1177, 421] width 85 height 23
click at [1259, 418] on span "Cleanable x" at bounding box center [1272, 421] width 81 height 23
click at [1140, 390] on li at bounding box center [1138, 387] width 16 height 16
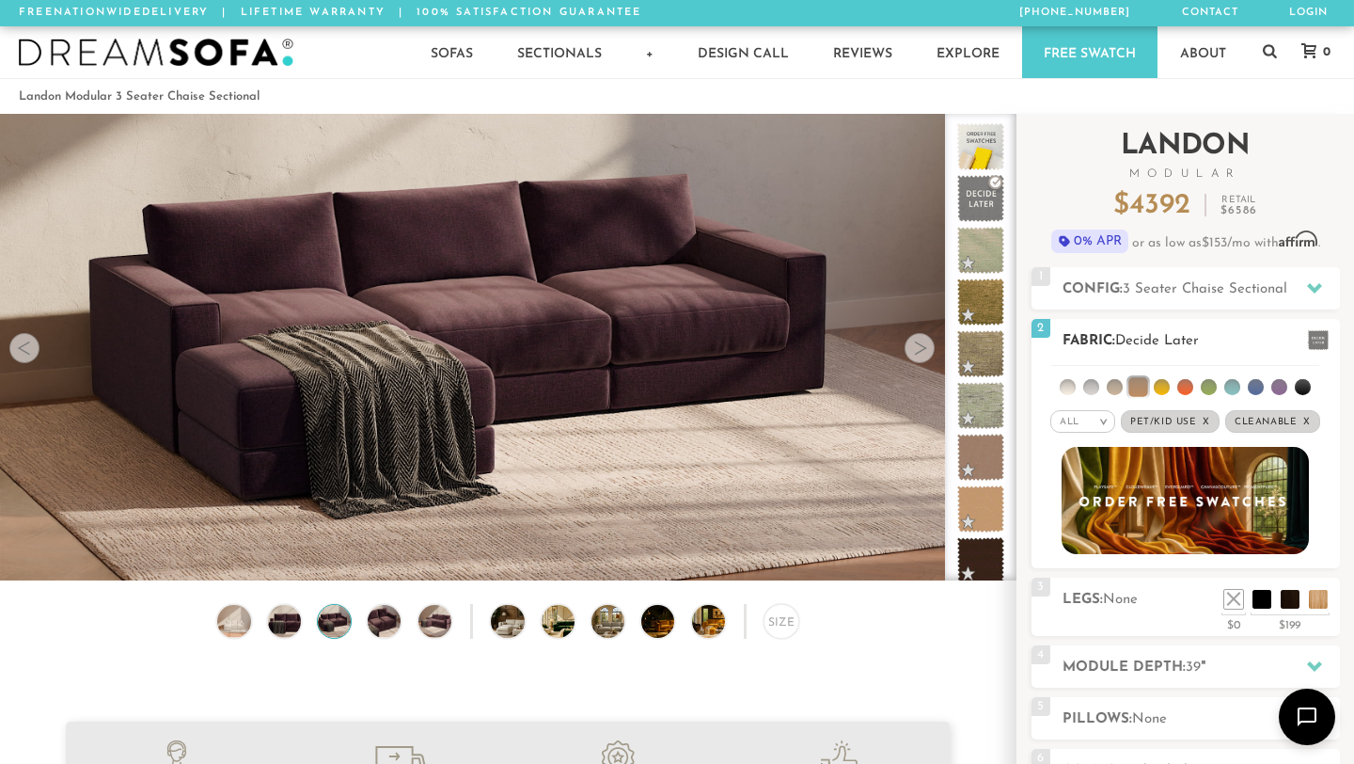
click at [1068, 383] on li at bounding box center [1068, 387] width 16 height 16
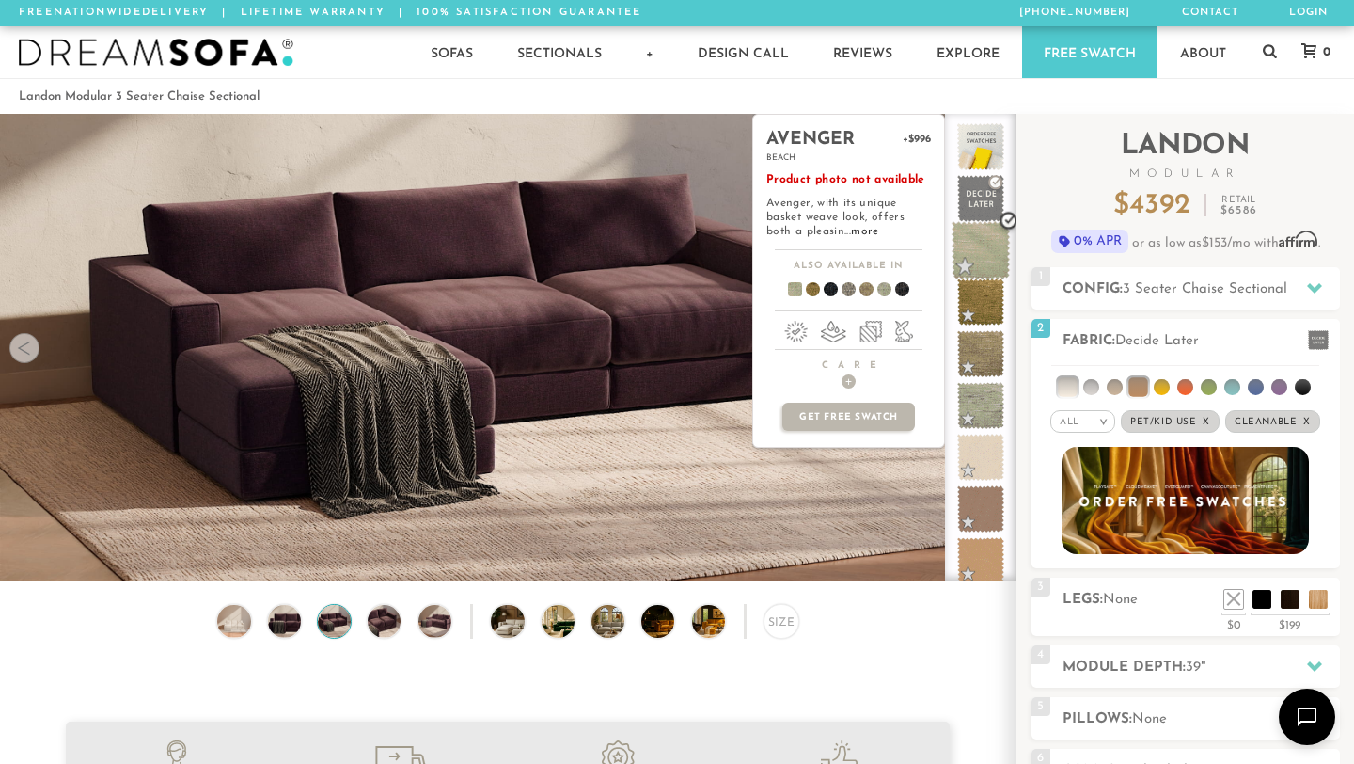
click at [973, 251] on span at bounding box center [981, 250] width 59 height 59
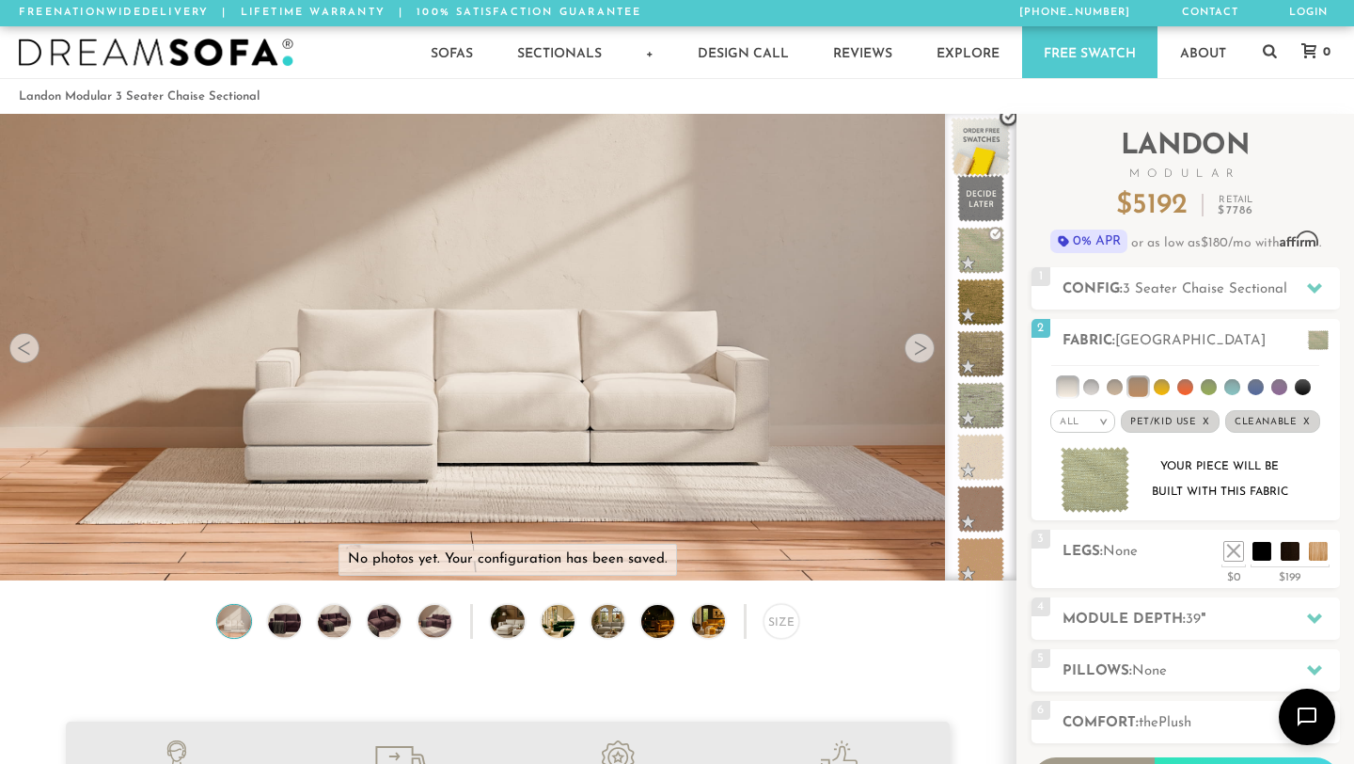
click at [975, 150] on span at bounding box center [981, 147] width 59 height 59
click at [776, 618] on div "Size" at bounding box center [781, 621] width 35 height 35
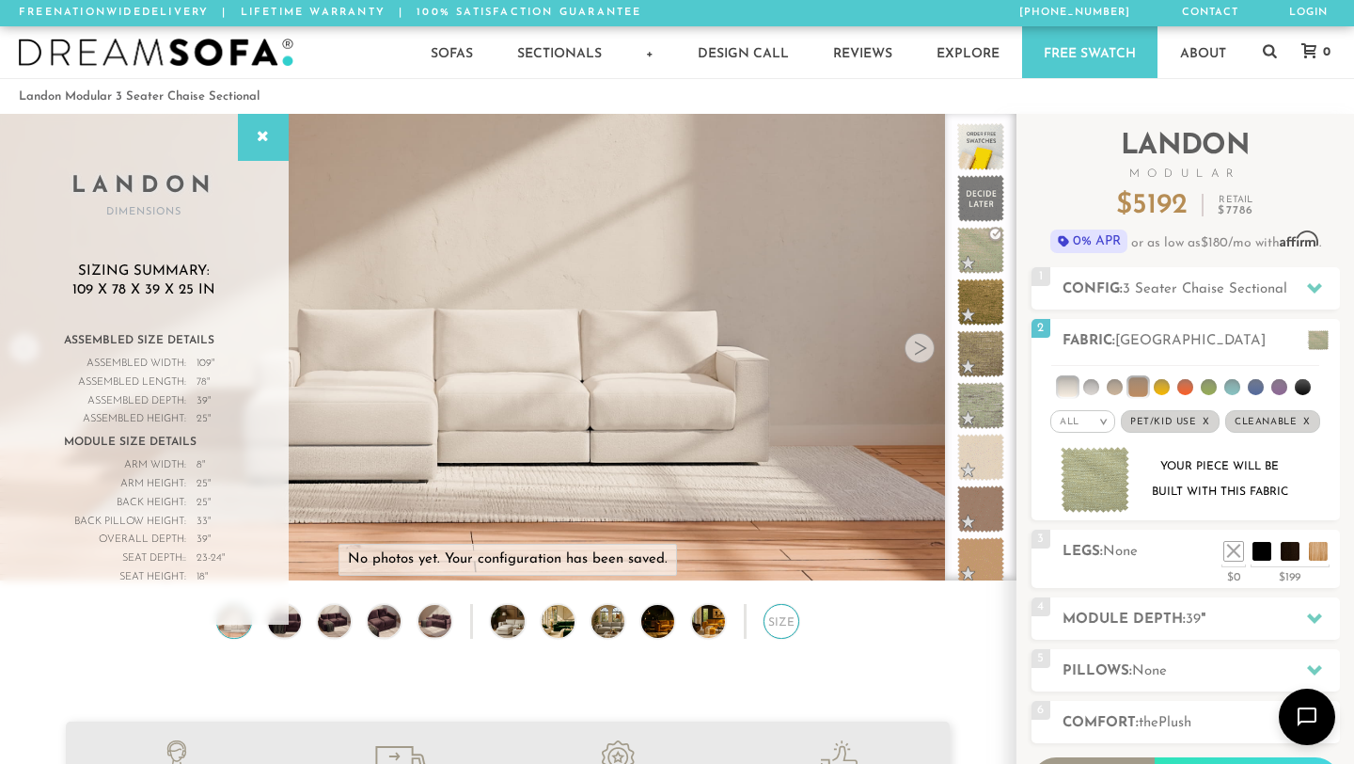
click at [776, 618] on div "Size" at bounding box center [781, 621] width 35 height 35
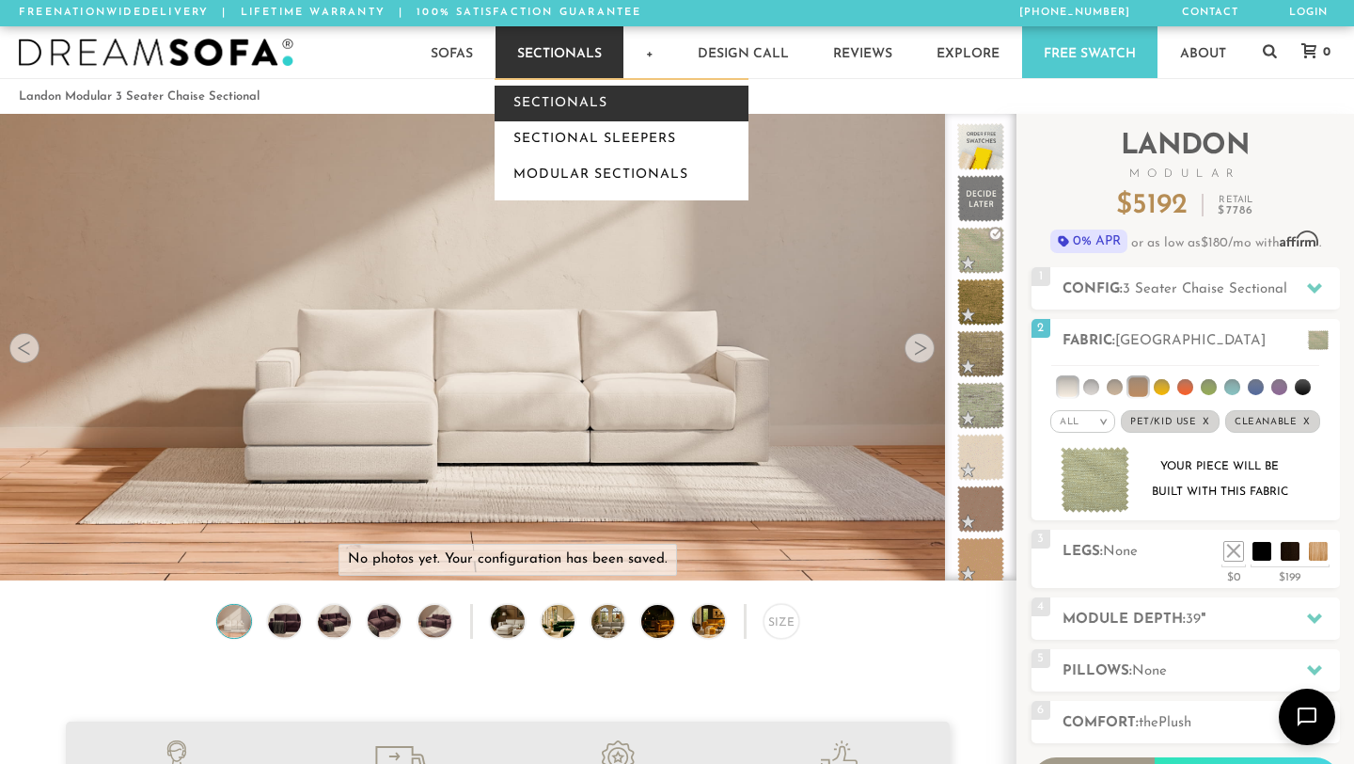
click at [543, 109] on link "Sectionals" at bounding box center [622, 104] width 254 height 36
